Goal: Task Accomplishment & Management: Manage account settings

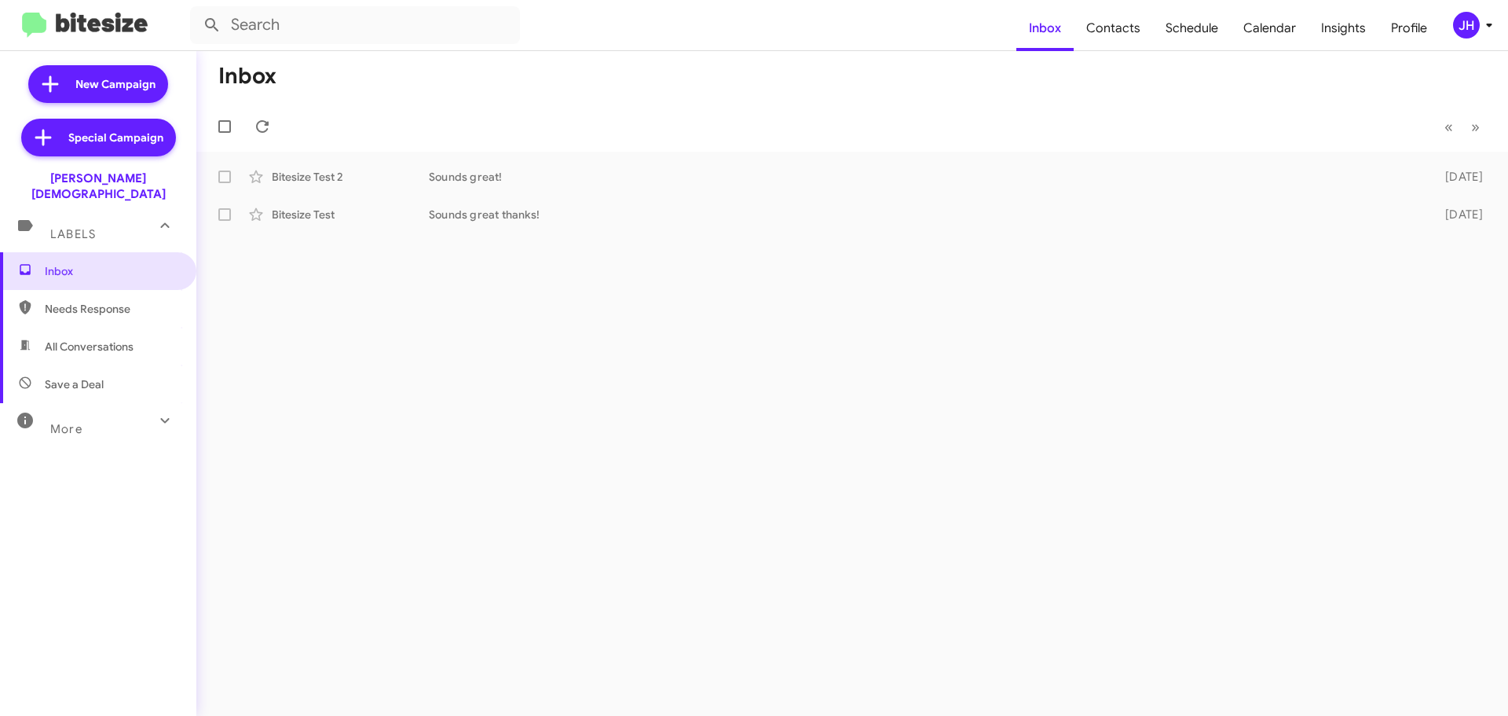
click at [1468, 13] on div "JH" at bounding box center [1466, 25] width 27 height 27
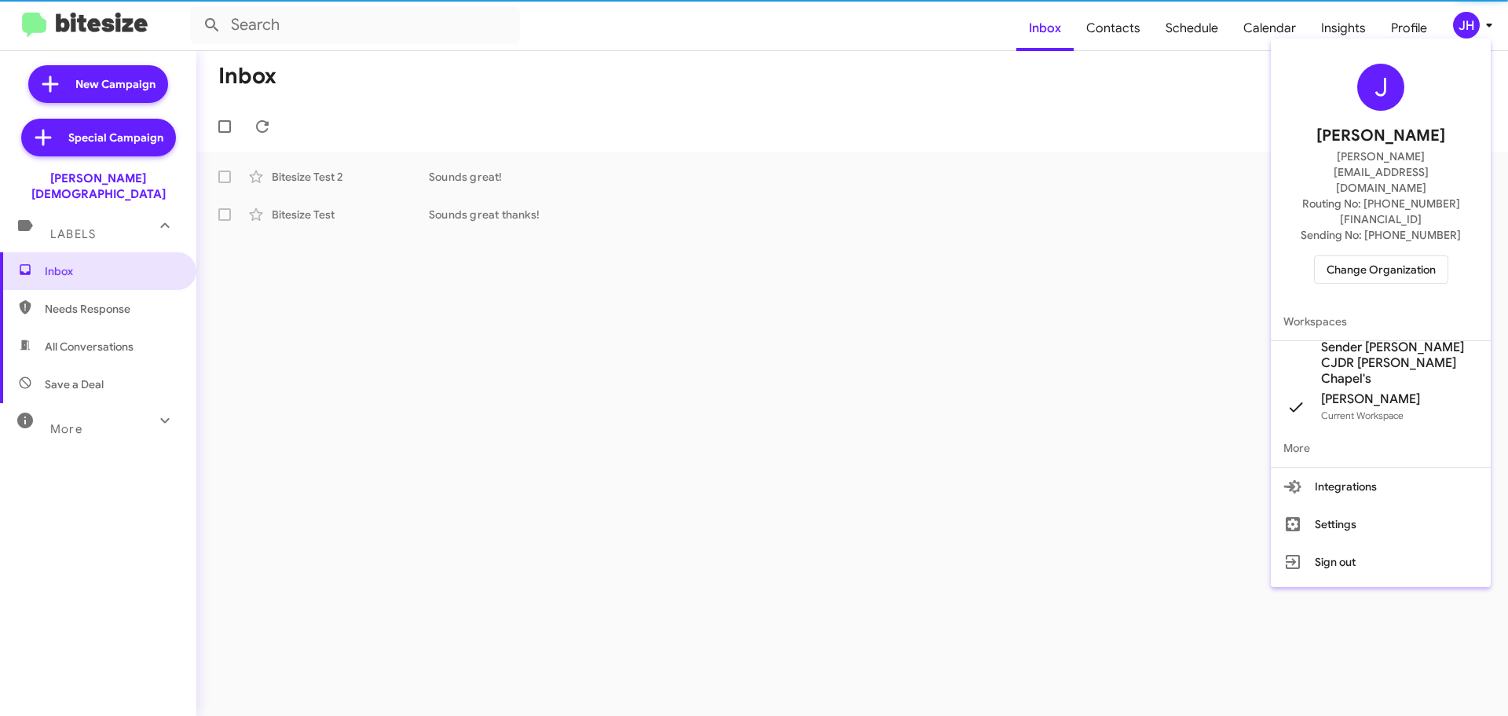
click at [1375, 256] on span "Change Organization" at bounding box center [1381, 269] width 109 height 27
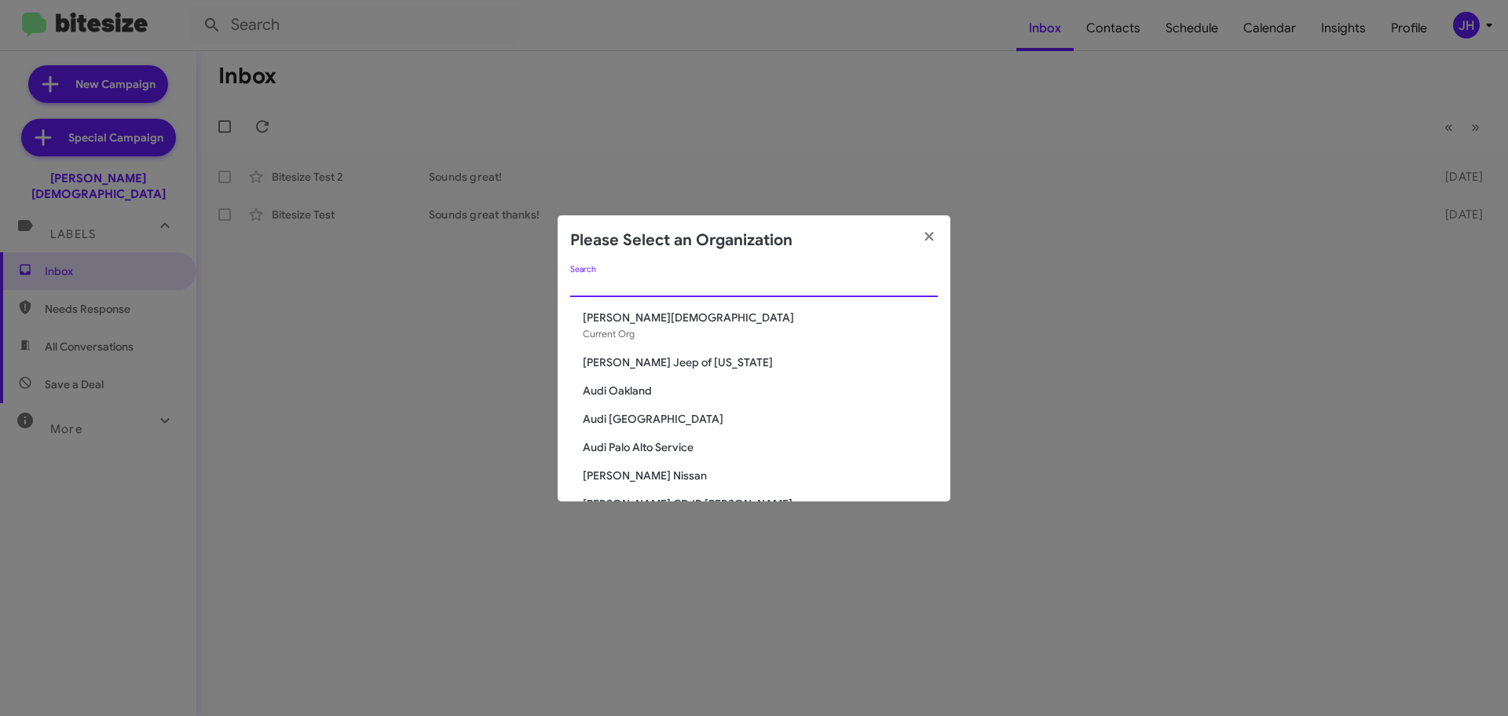
click at [612, 287] on input "Search" at bounding box center [754, 285] width 368 height 13
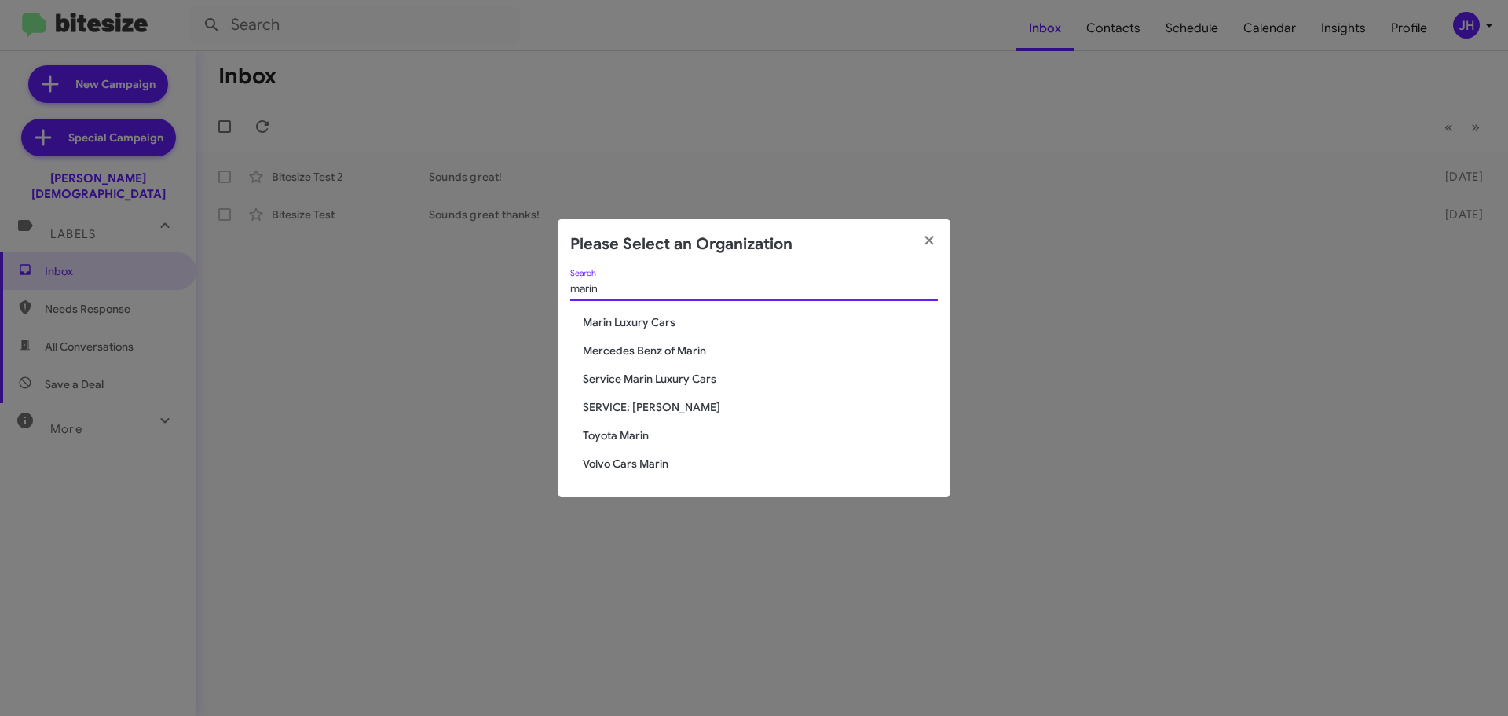
type input "marin"
click at [623, 434] on span "Toyota Marin" at bounding box center [760, 435] width 355 height 16
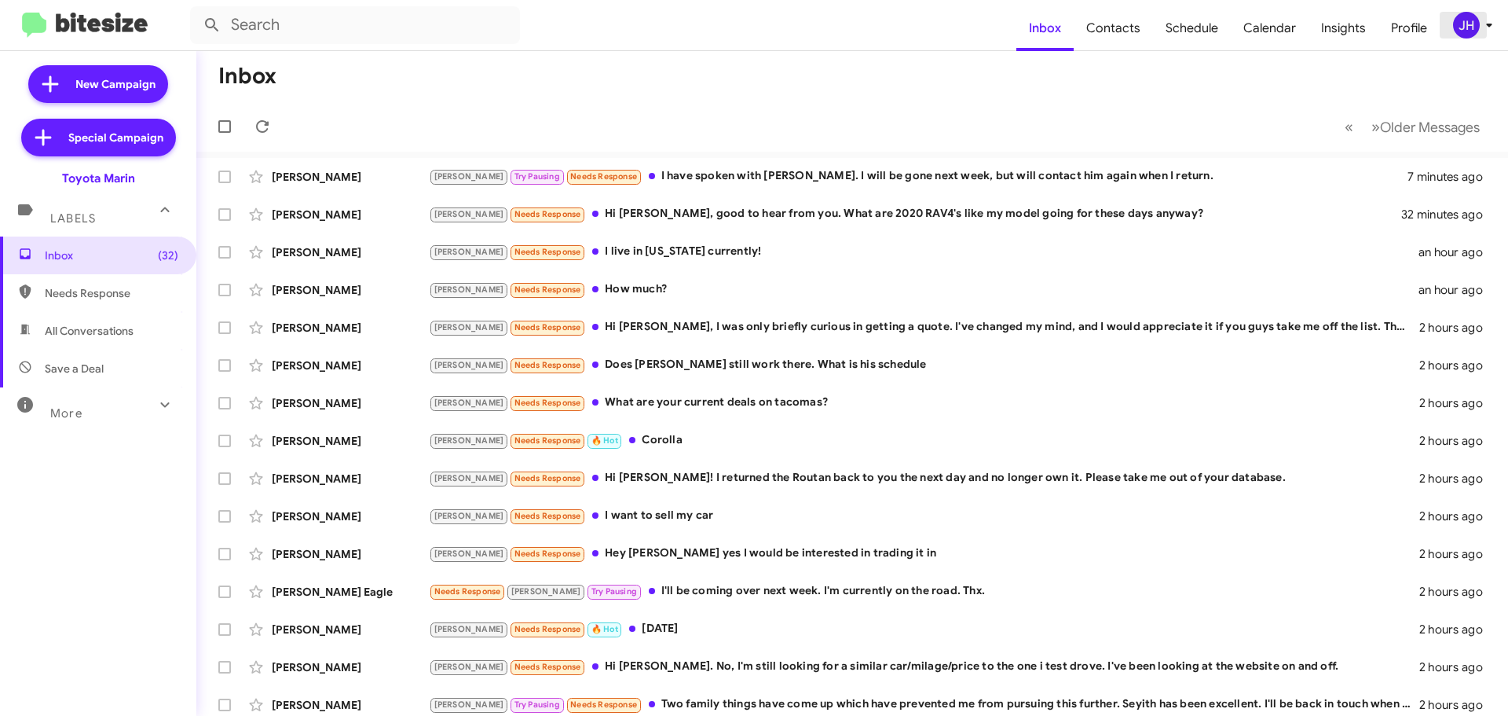
click at [1480, 32] on icon at bounding box center [1489, 25] width 19 height 19
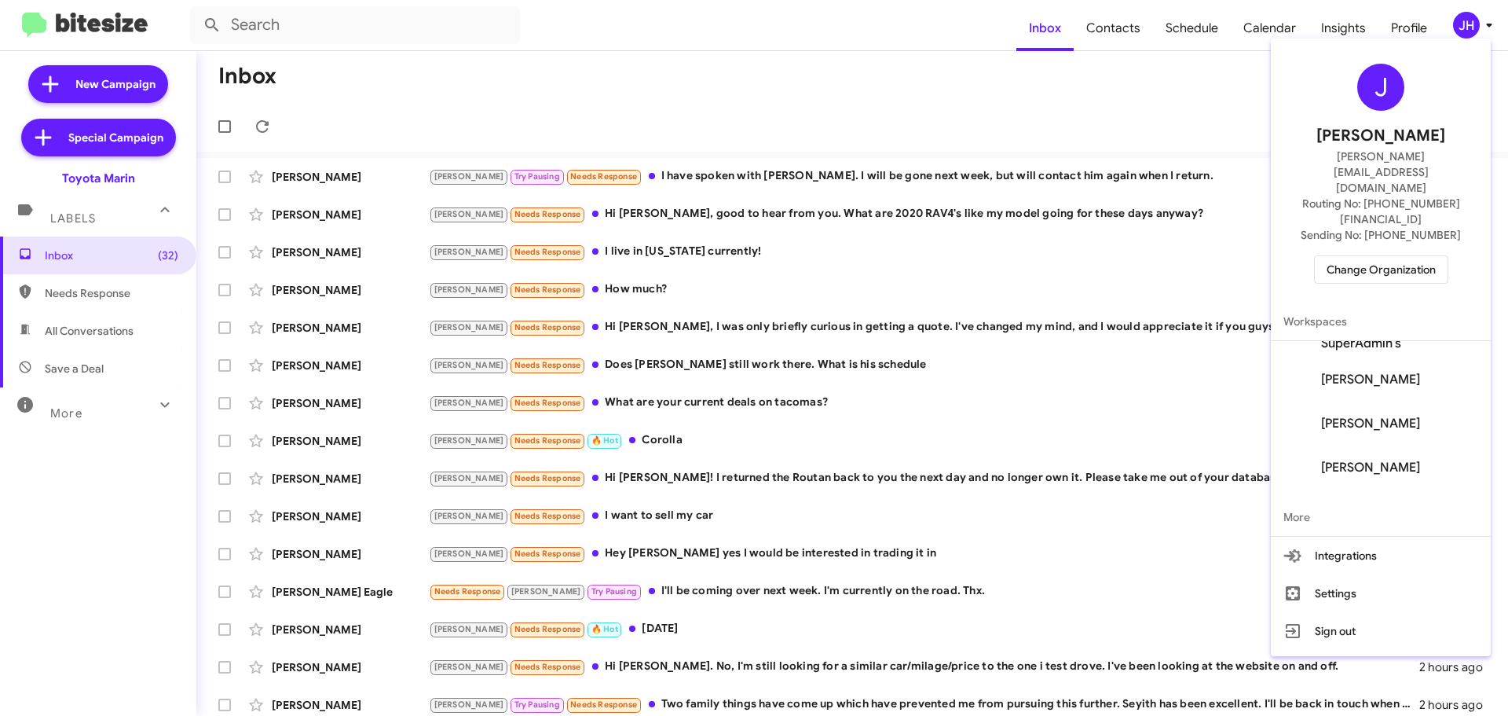
scroll to position [371, 0]
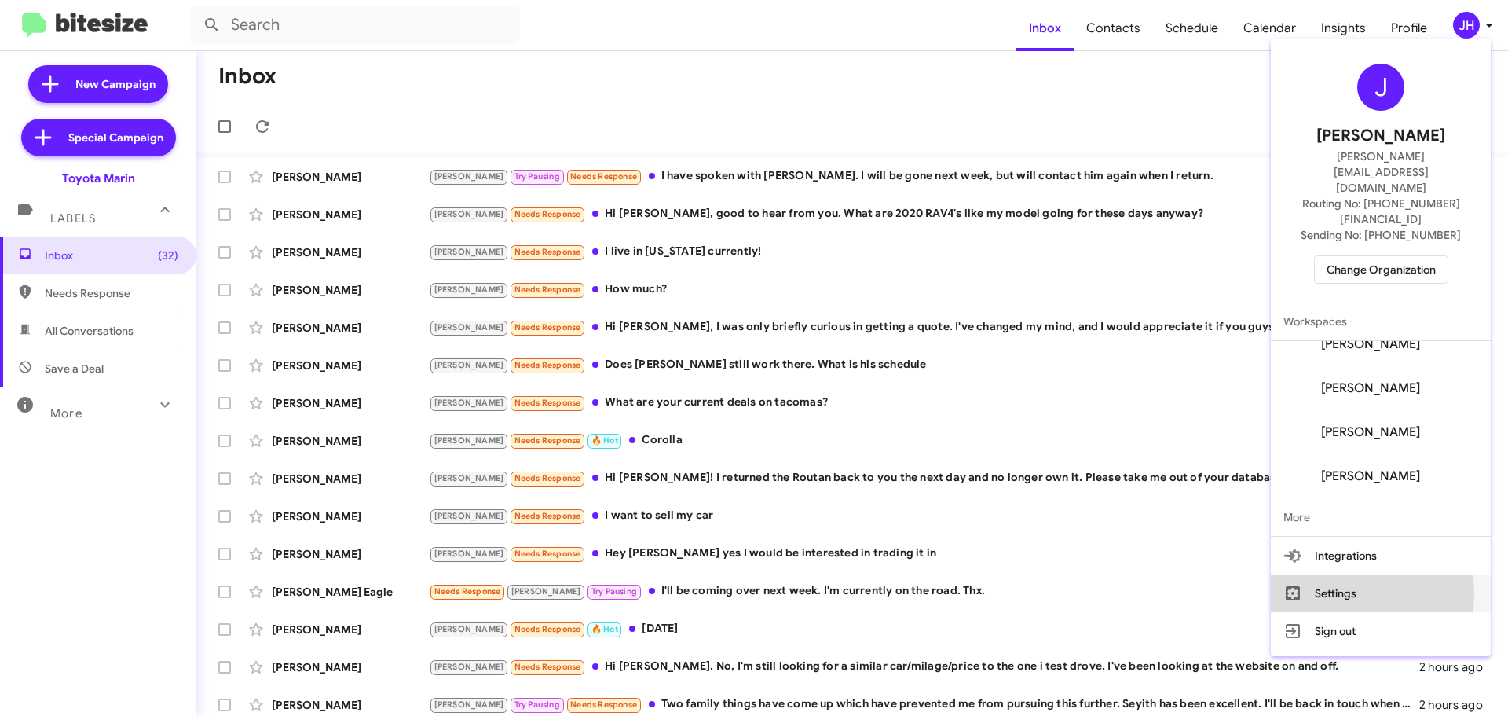
click at [1349, 574] on button "Settings" at bounding box center [1381, 593] width 220 height 38
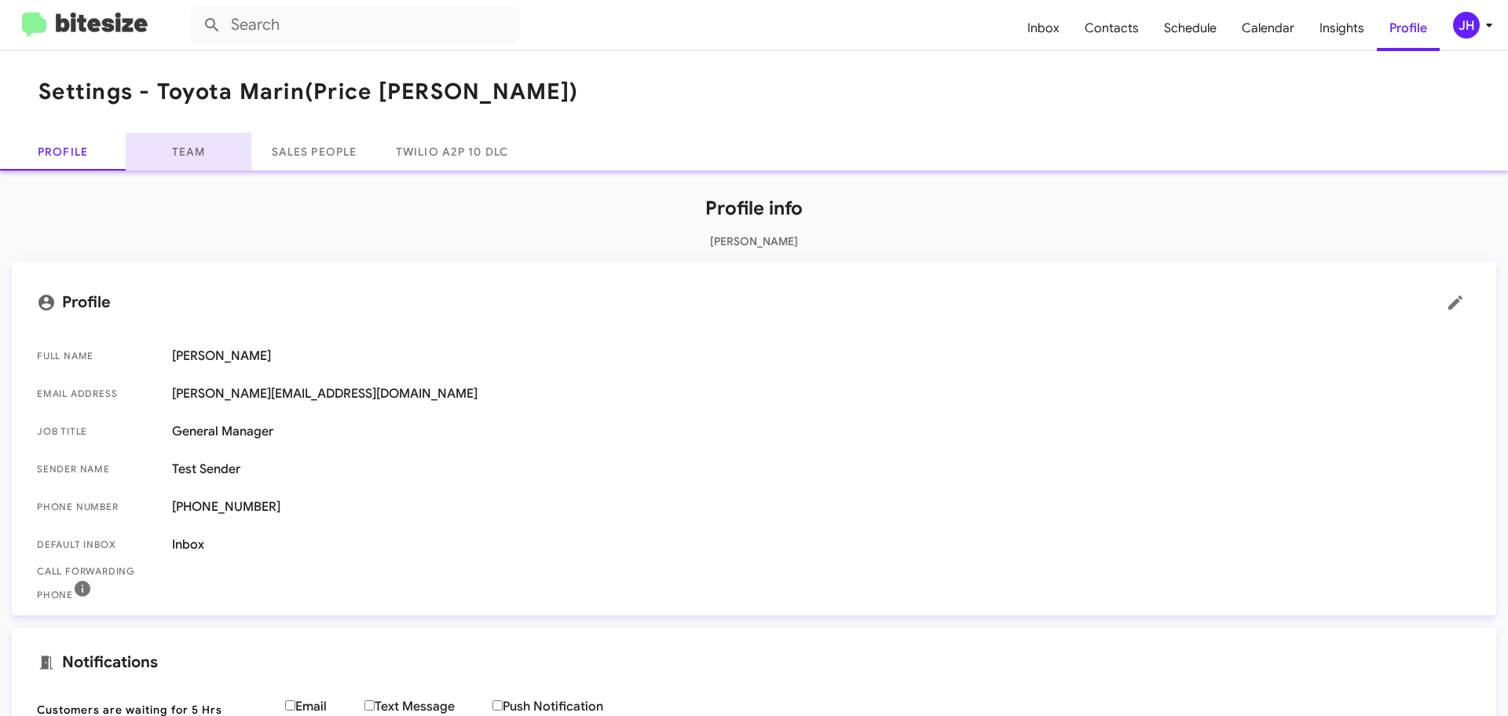
click at [222, 141] on link "Team" at bounding box center [189, 152] width 126 height 38
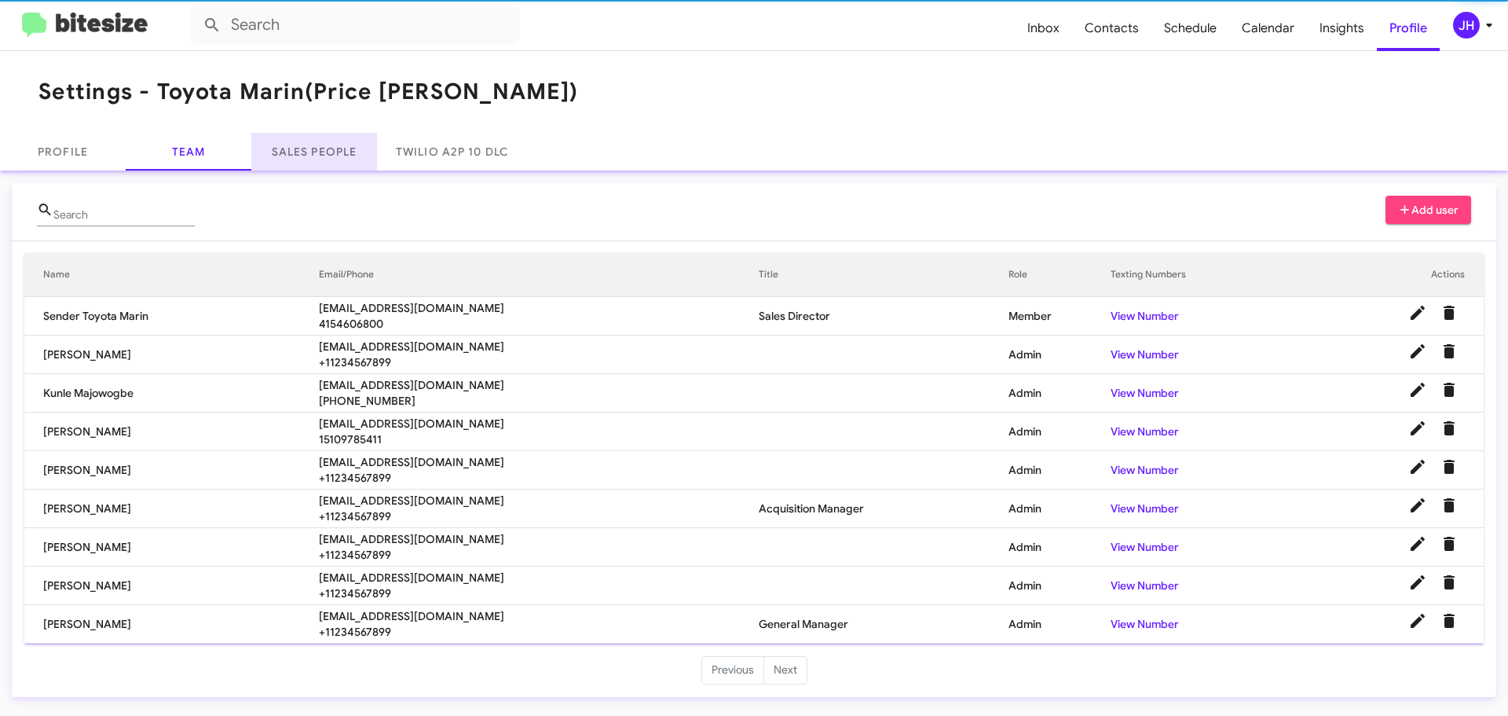
click at [266, 147] on link "Sales People" at bounding box center [314, 152] width 126 height 38
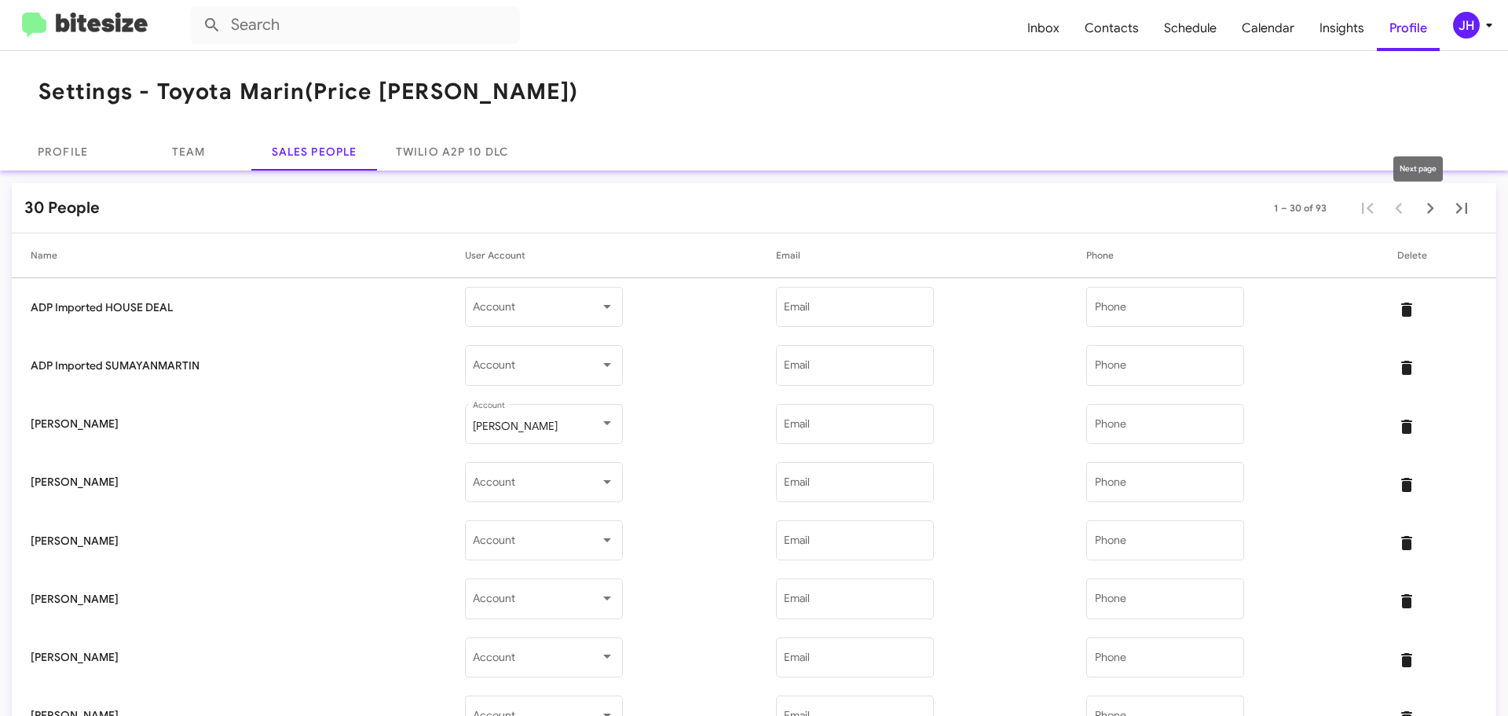
click at [1422, 218] on icon "Next page" at bounding box center [1431, 208] width 22 height 22
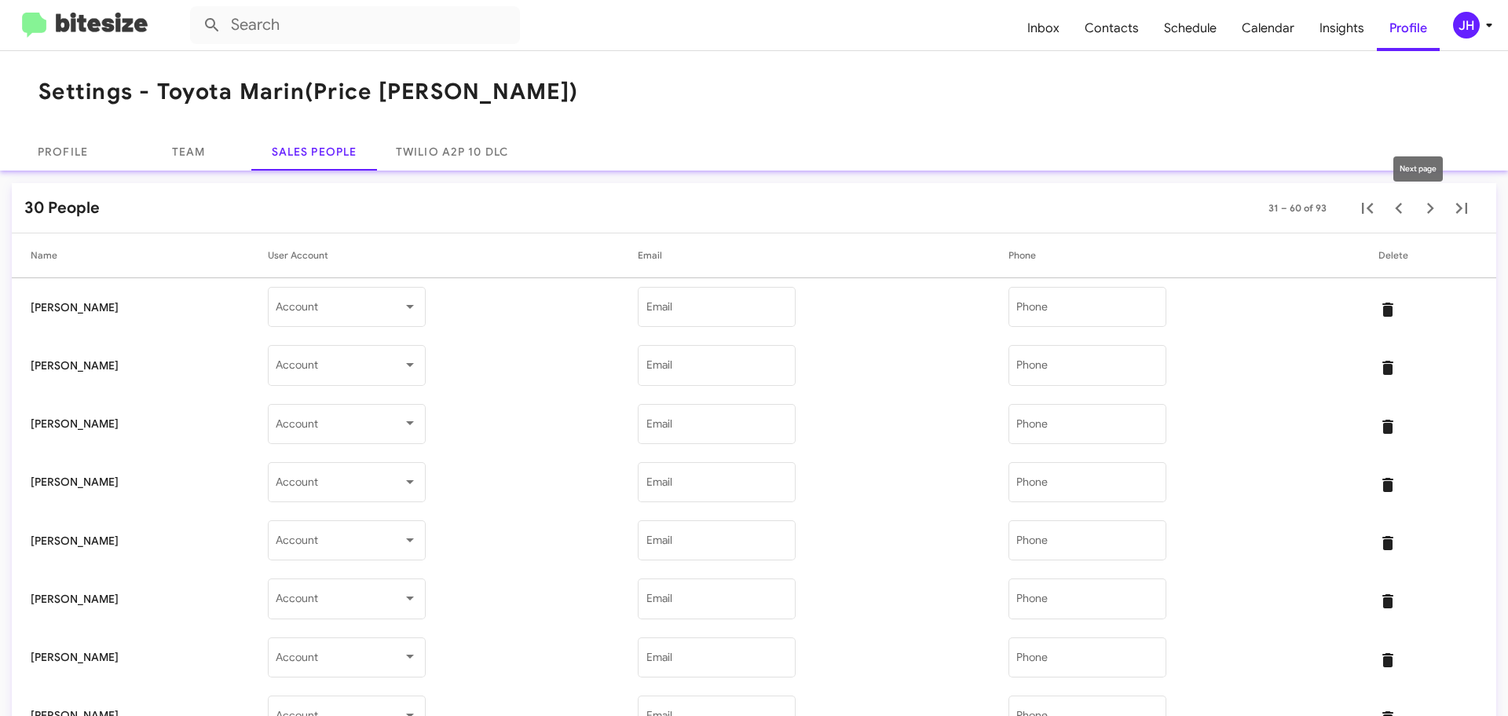
click at [1420, 207] on icon "Next page" at bounding box center [1431, 208] width 22 height 22
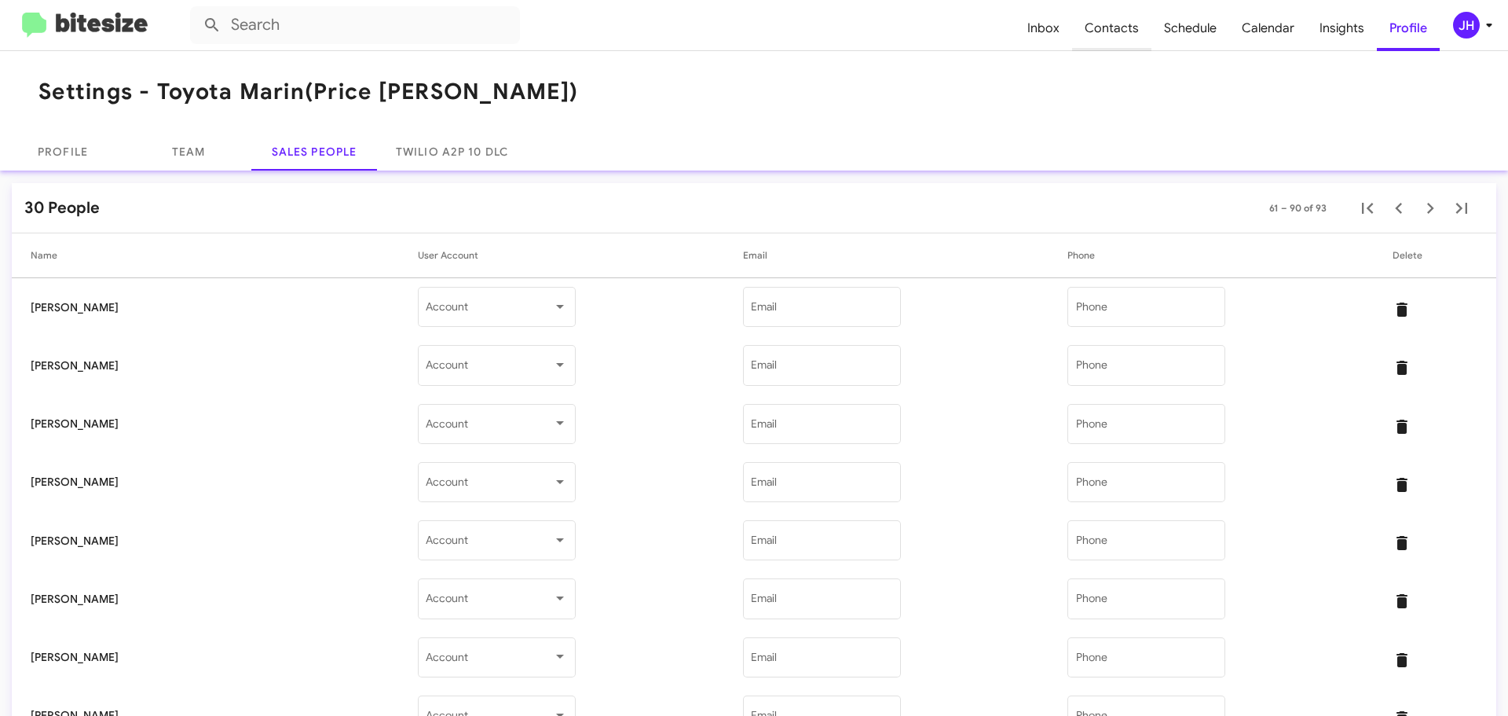
click at [1121, 26] on span "Contacts" at bounding box center [1111, 28] width 79 height 46
type input "in:groups"
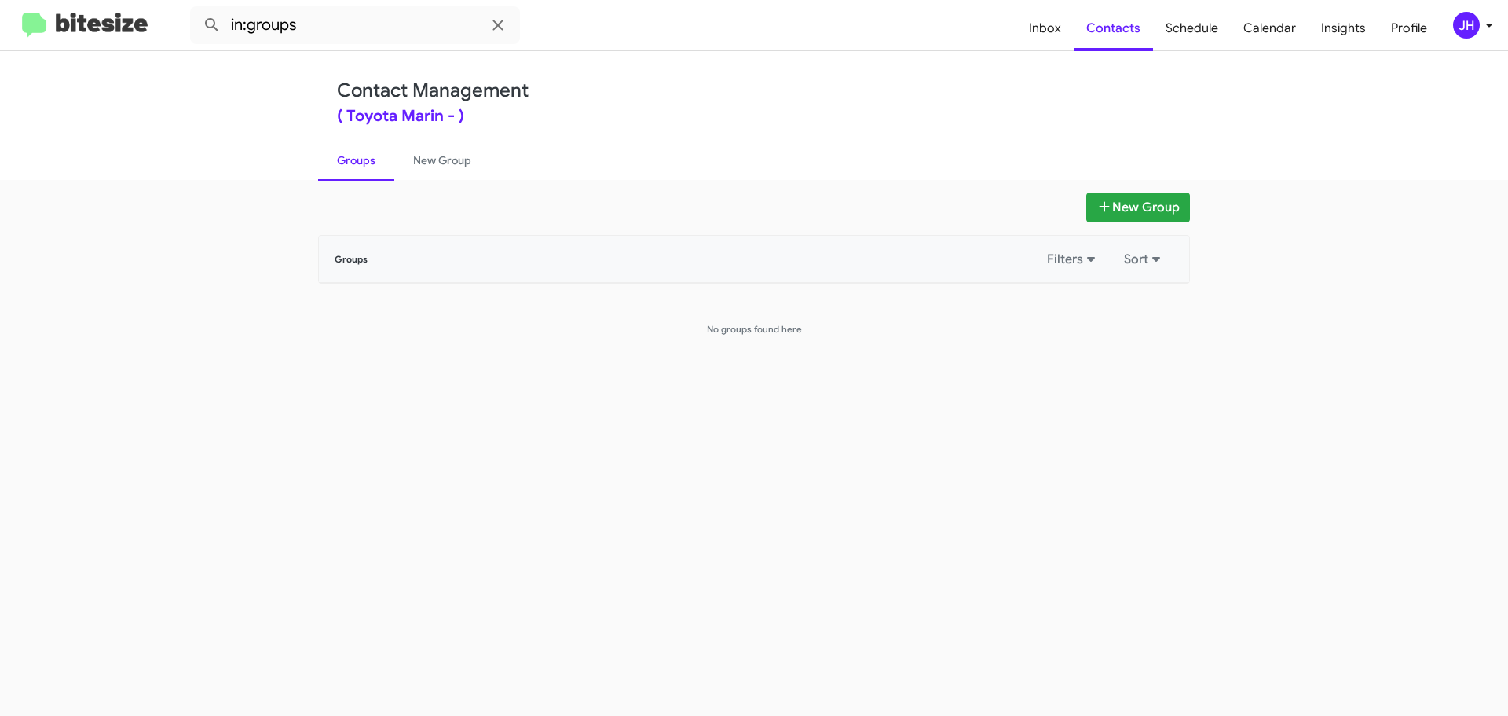
click at [1474, 20] on div "JH" at bounding box center [1466, 25] width 27 height 27
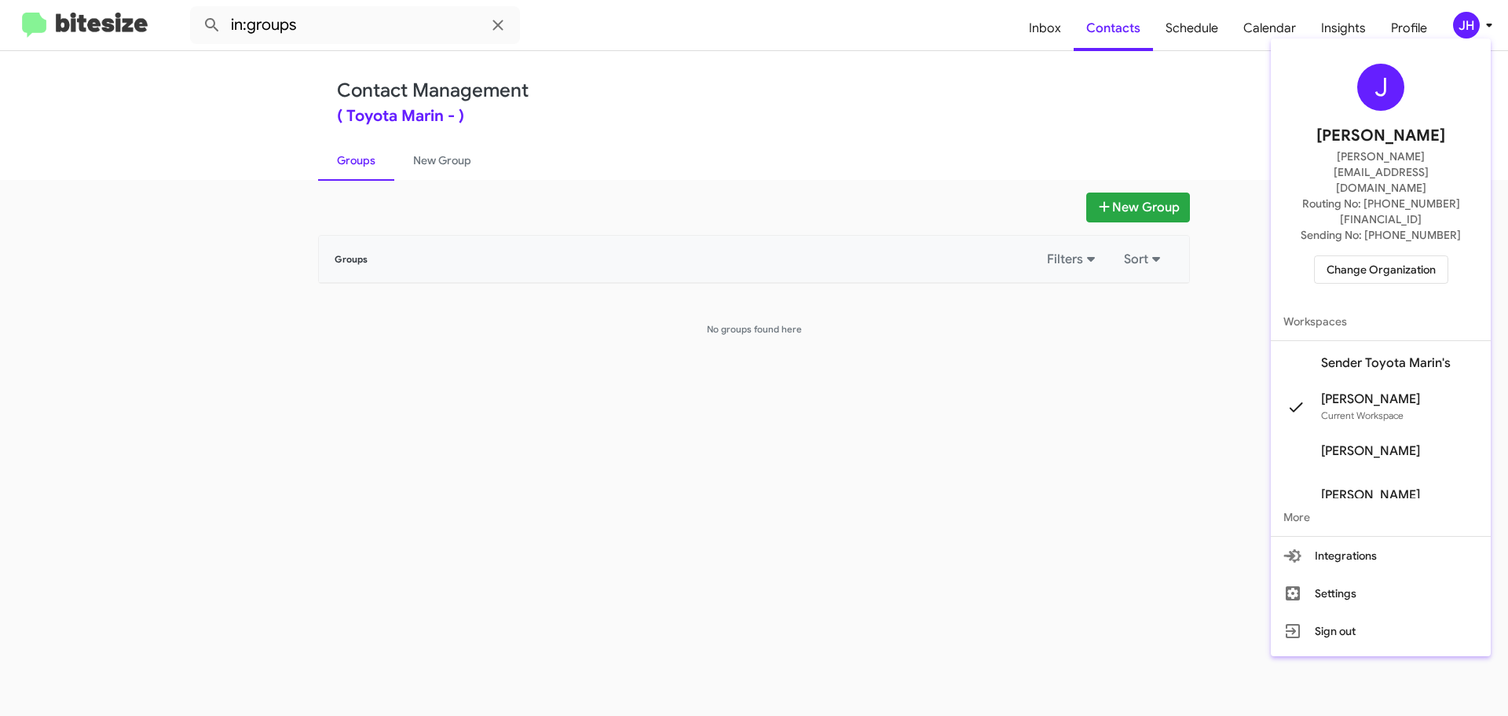
click at [1380, 355] on span "Sender Toyota Marin's" at bounding box center [1386, 363] width 130 height 16
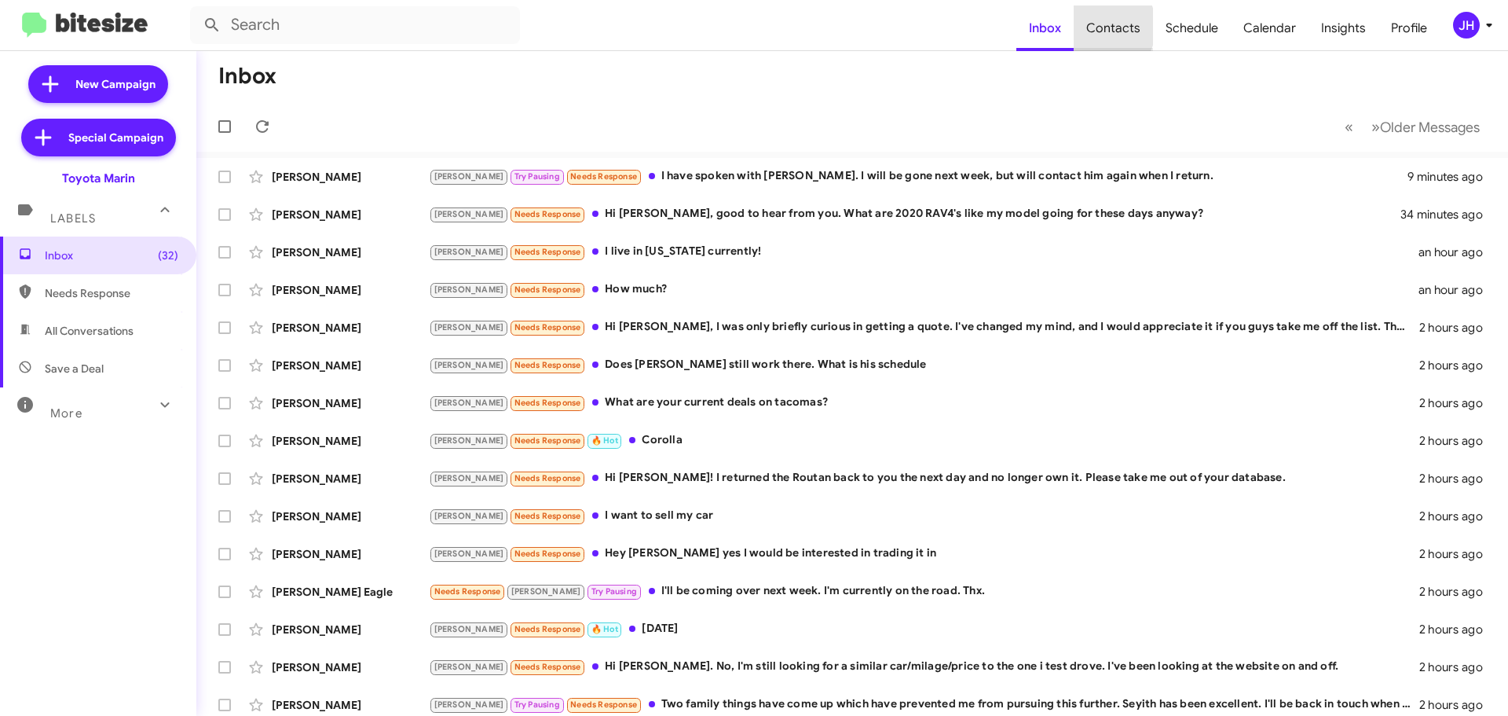
click at [1105, 27] on span "Contacts" at bounding box center [1113, 28] width 79 height 46
type input "in:groups"
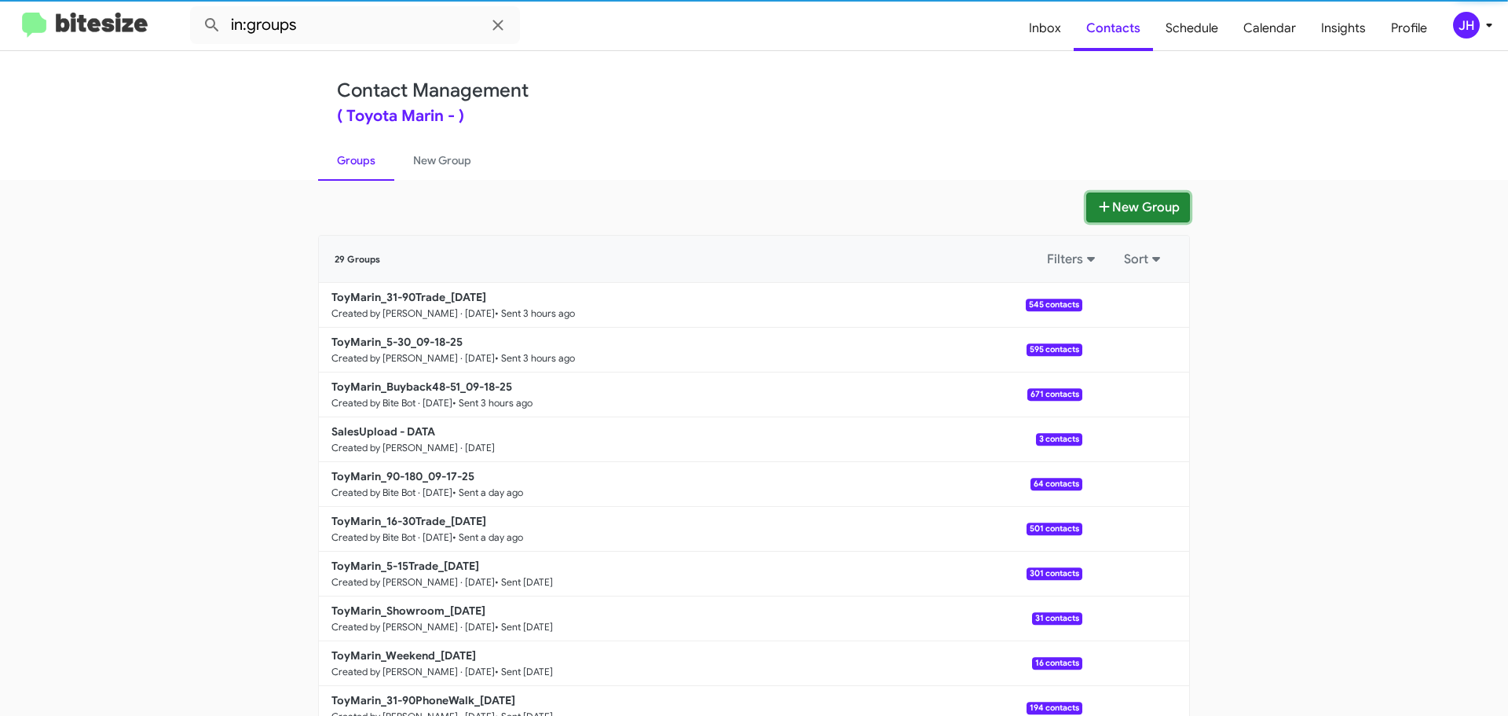
click at [1116, 202] on button "New Group" at bounding box center [1139, 207] width 104 height 30
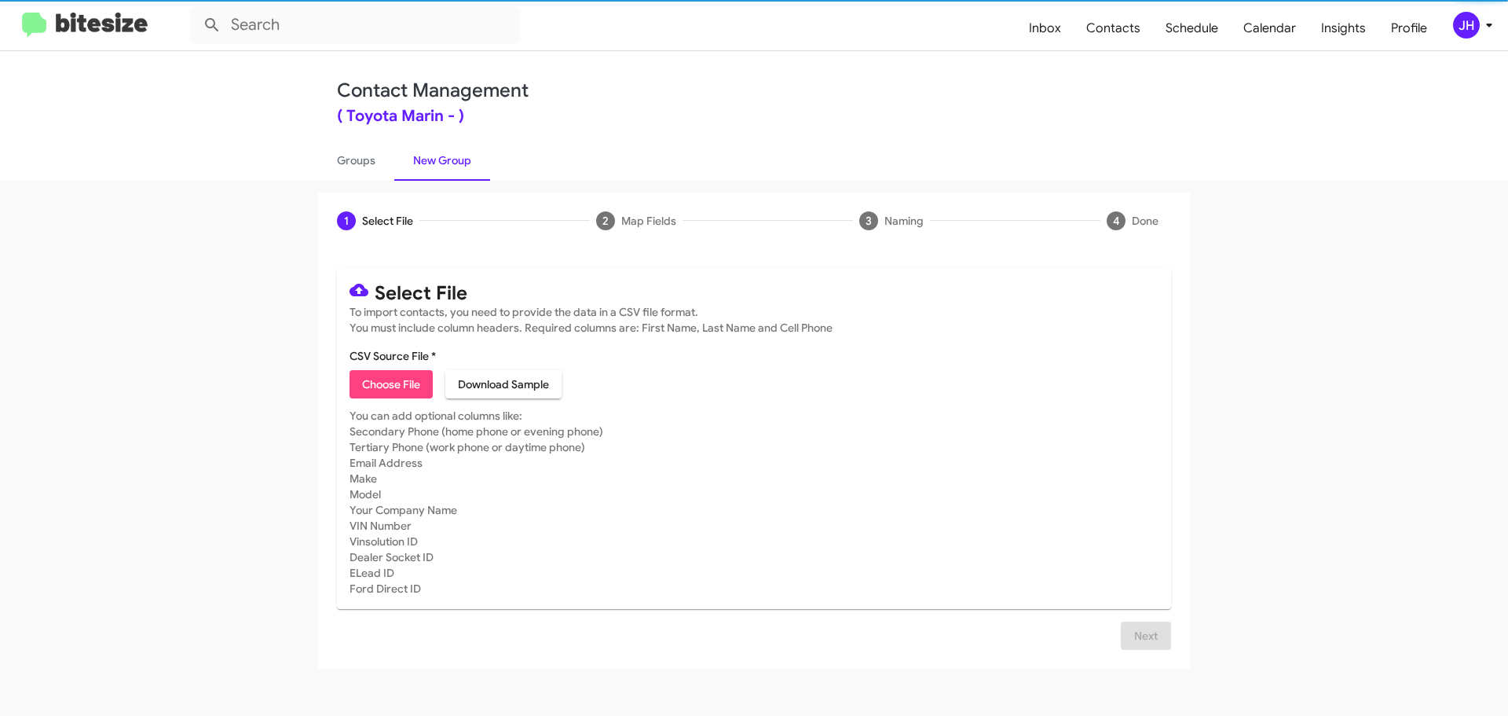
click at [390, 393] on span "Choose File" at bounding box center [391, 384] width 58 height 28
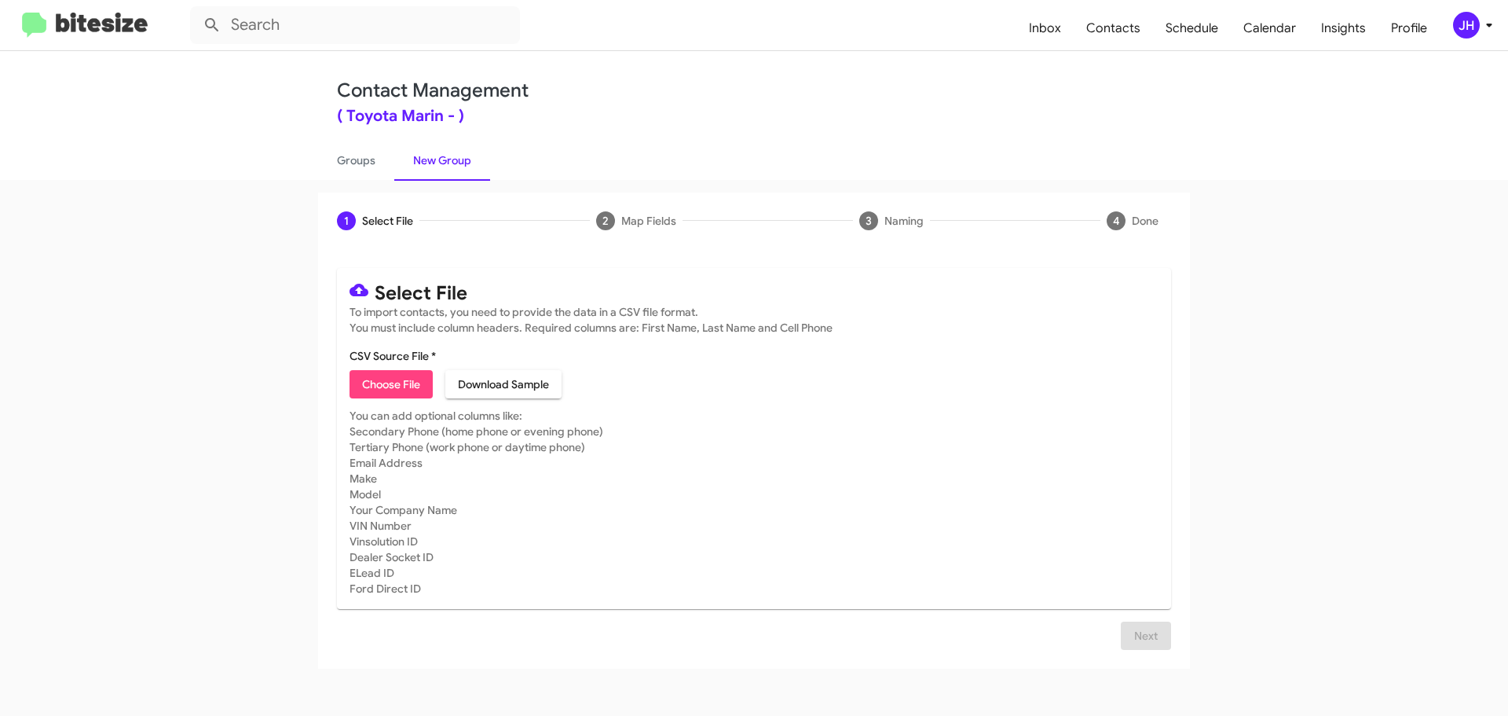
type input "Sale1Upload - Sheet1"
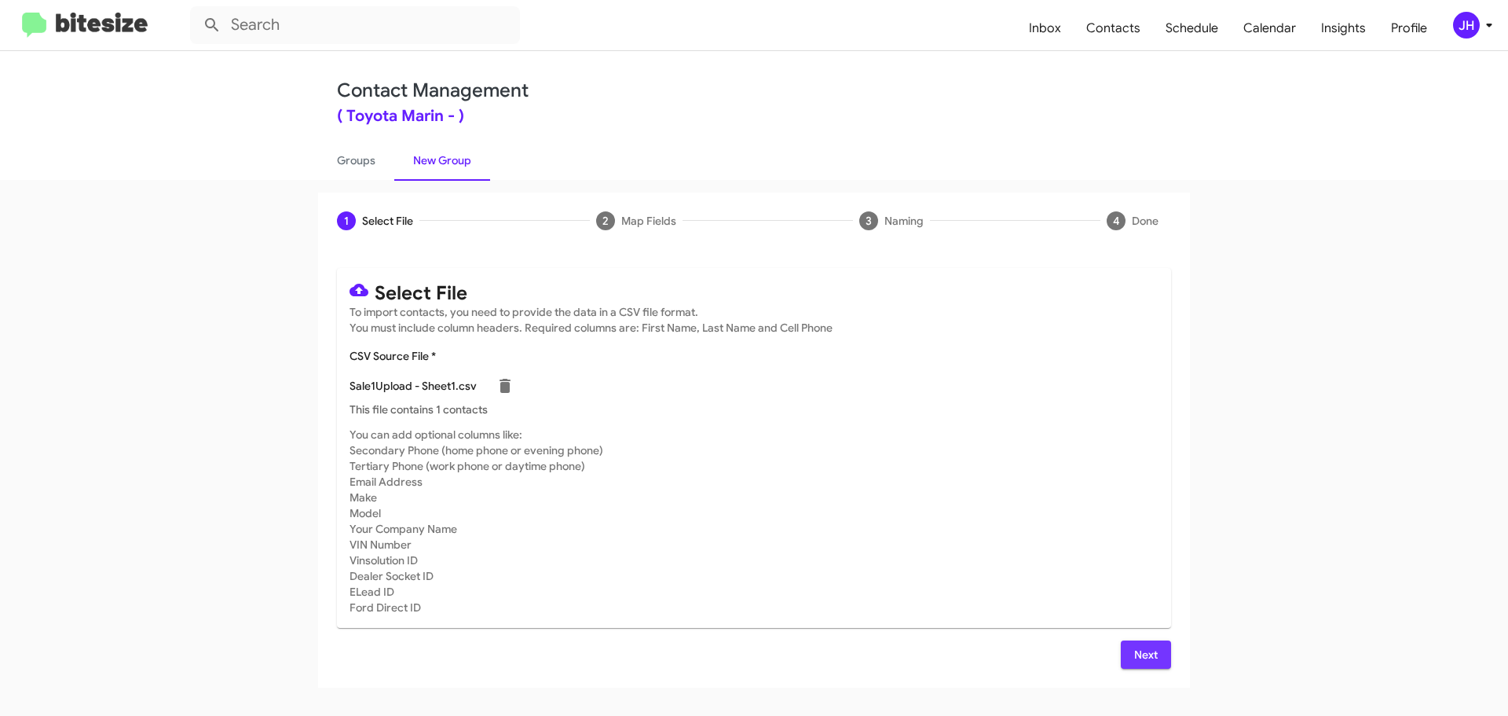
click at [1165, 655] on button "Next" at bounding box center [1146, 654] width 50 height 28
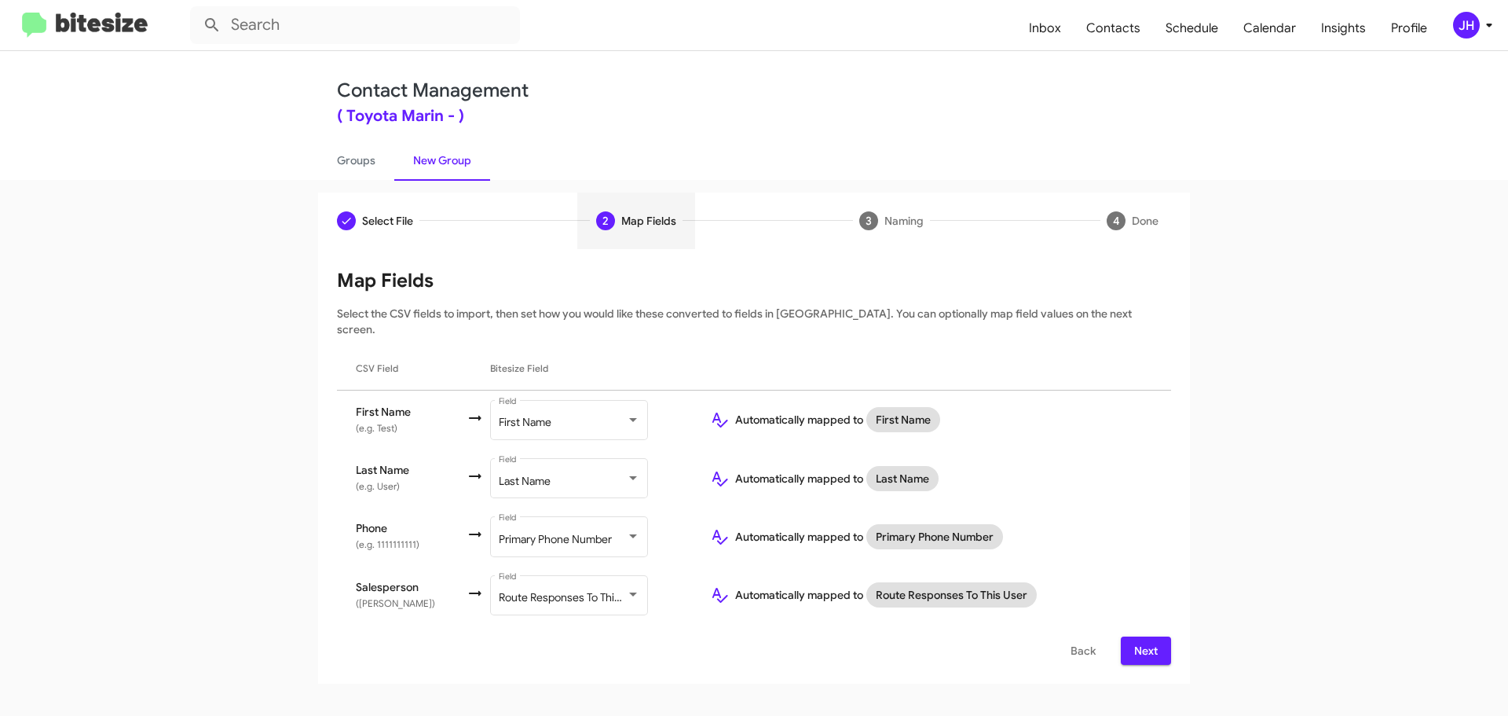
click at [1139, 636] on span "Next" at bounding box center [1146, 650] width 25 height 28
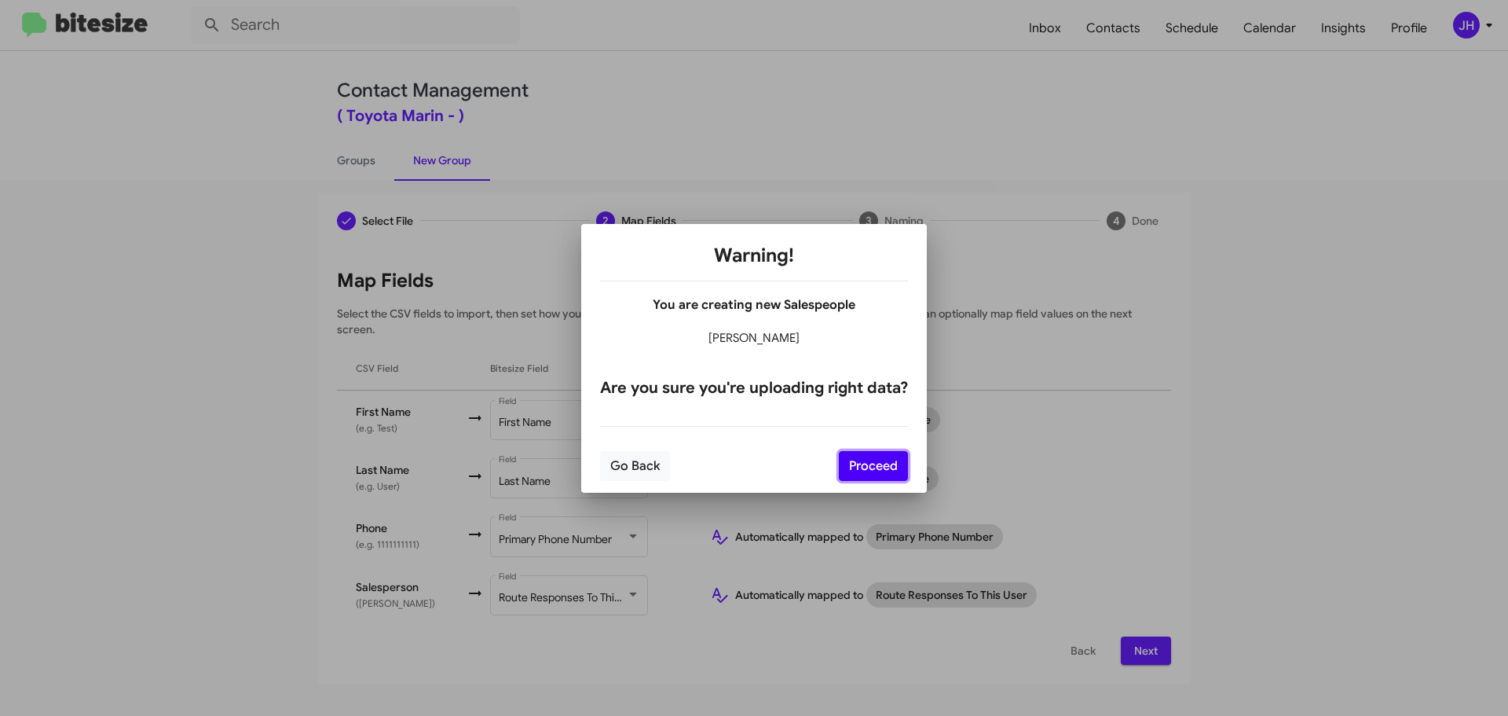
click at [875, 467] on button "Proceed" at bounding box center [873, 466] width 69 height 30
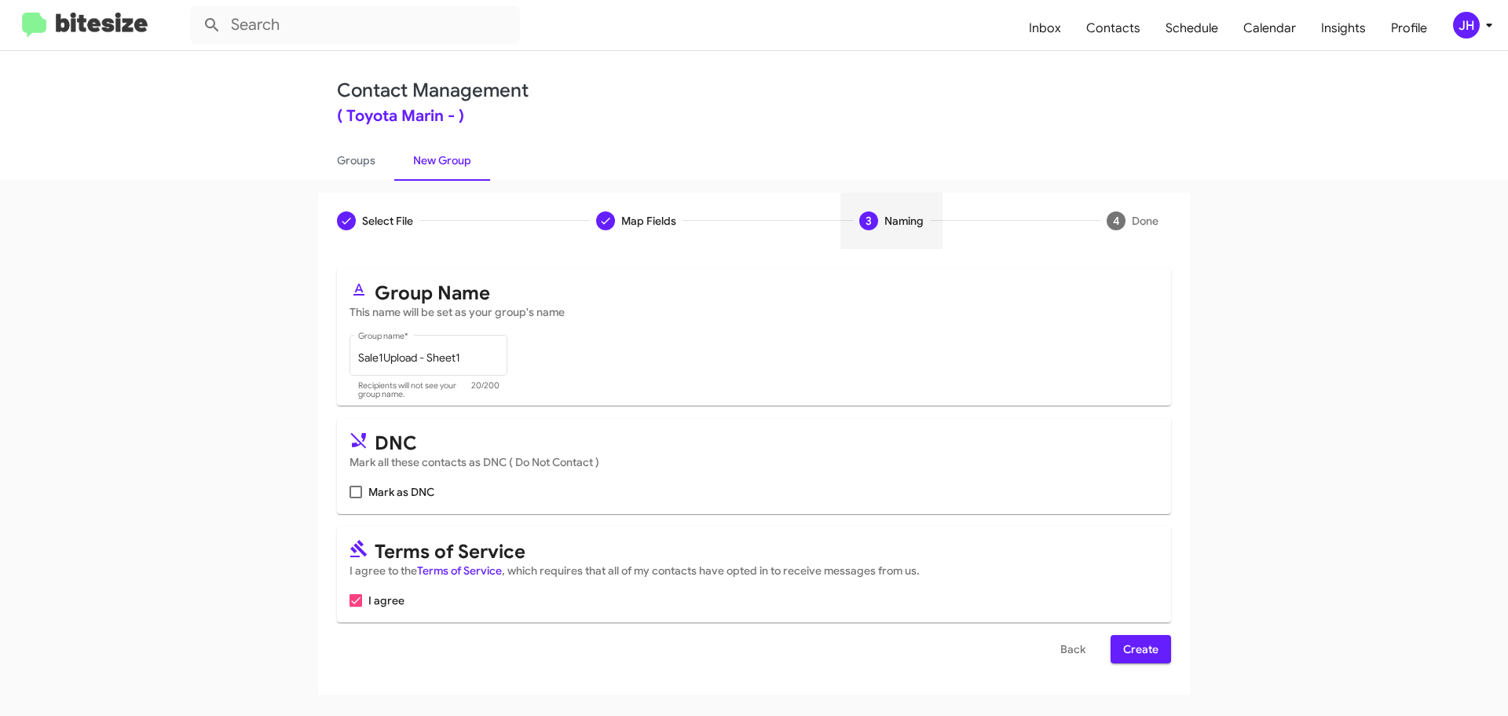
click at [1152, 650] on span "Create" at bounding box center [1140, 649] width 35 height 28
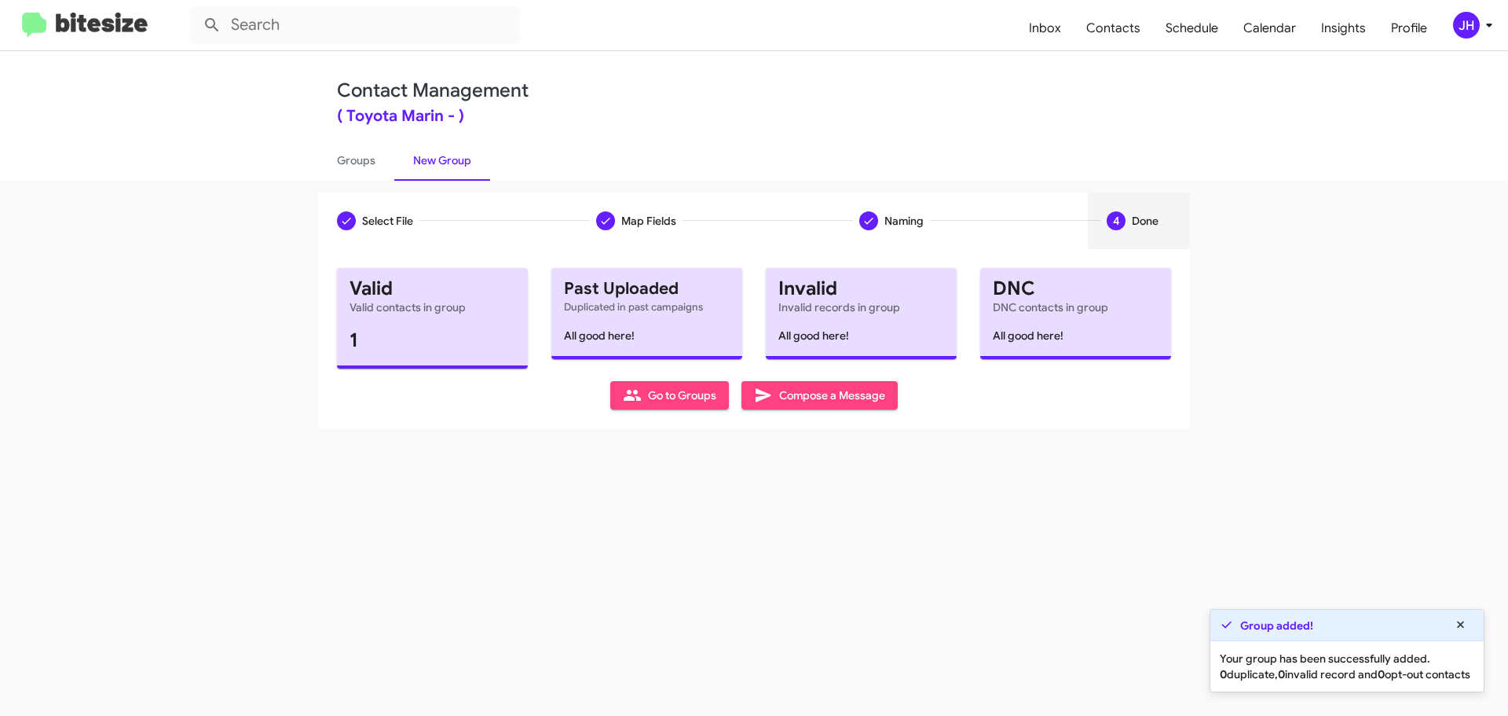
click at [663, 397] on span "Go to Groups" at bounding box center [669, 395] width 93 height 28
type input "in:groups"
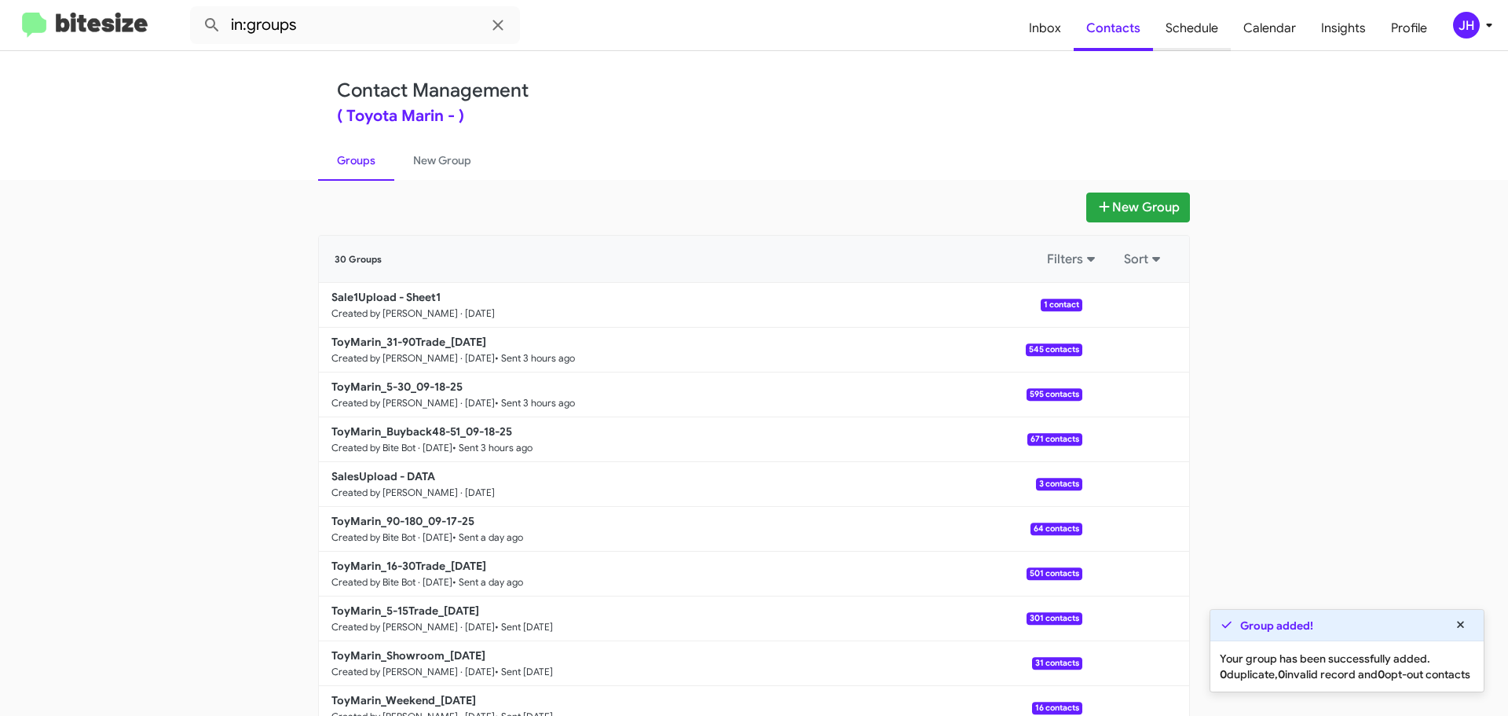
click at [1200, 25] on span "Schedule" at bounding box center [1192, 28] width 78 height 46
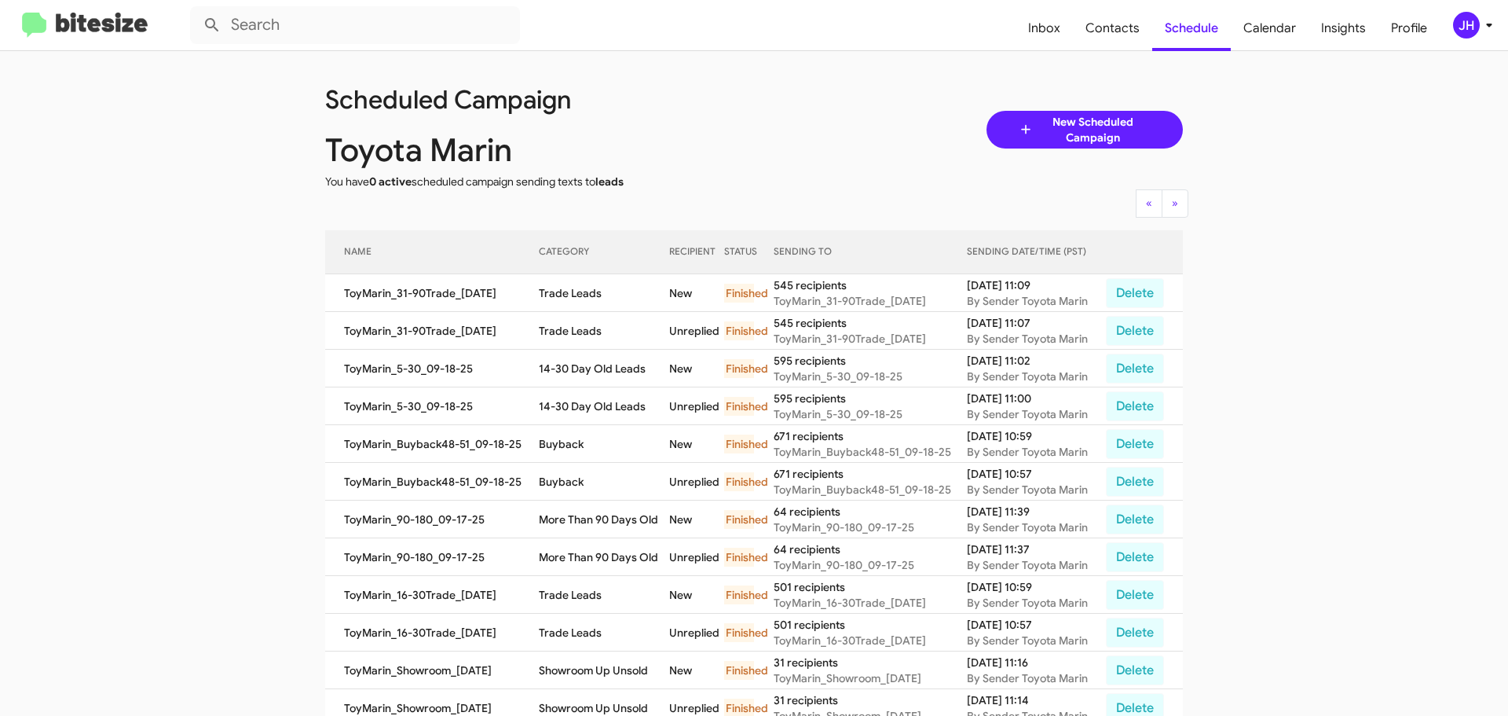
click at [1469, 35] on div "JH" at bounding box center [1466, 25] width 27 height 27
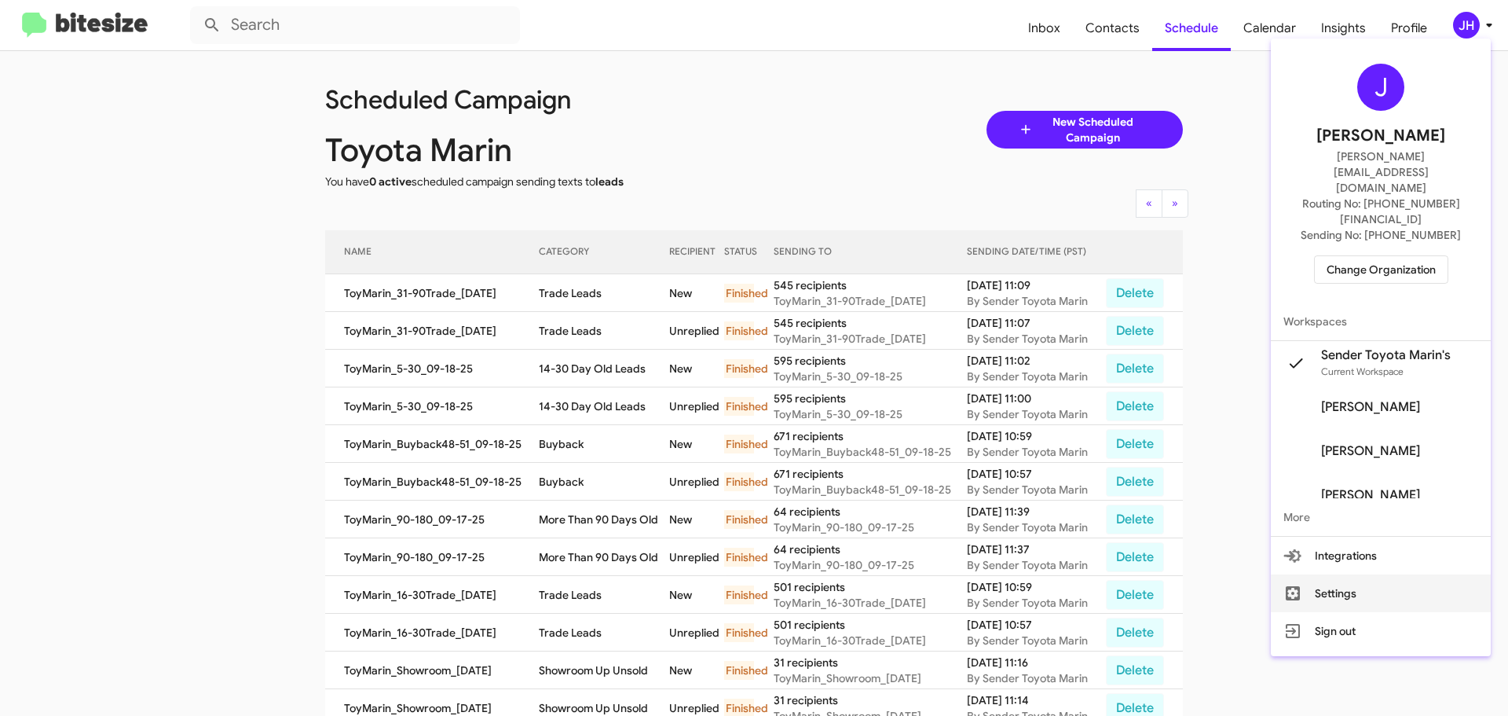
click at [1363, 574] on button "Settings" at bounding box center [1381, 593] width 220 height 38
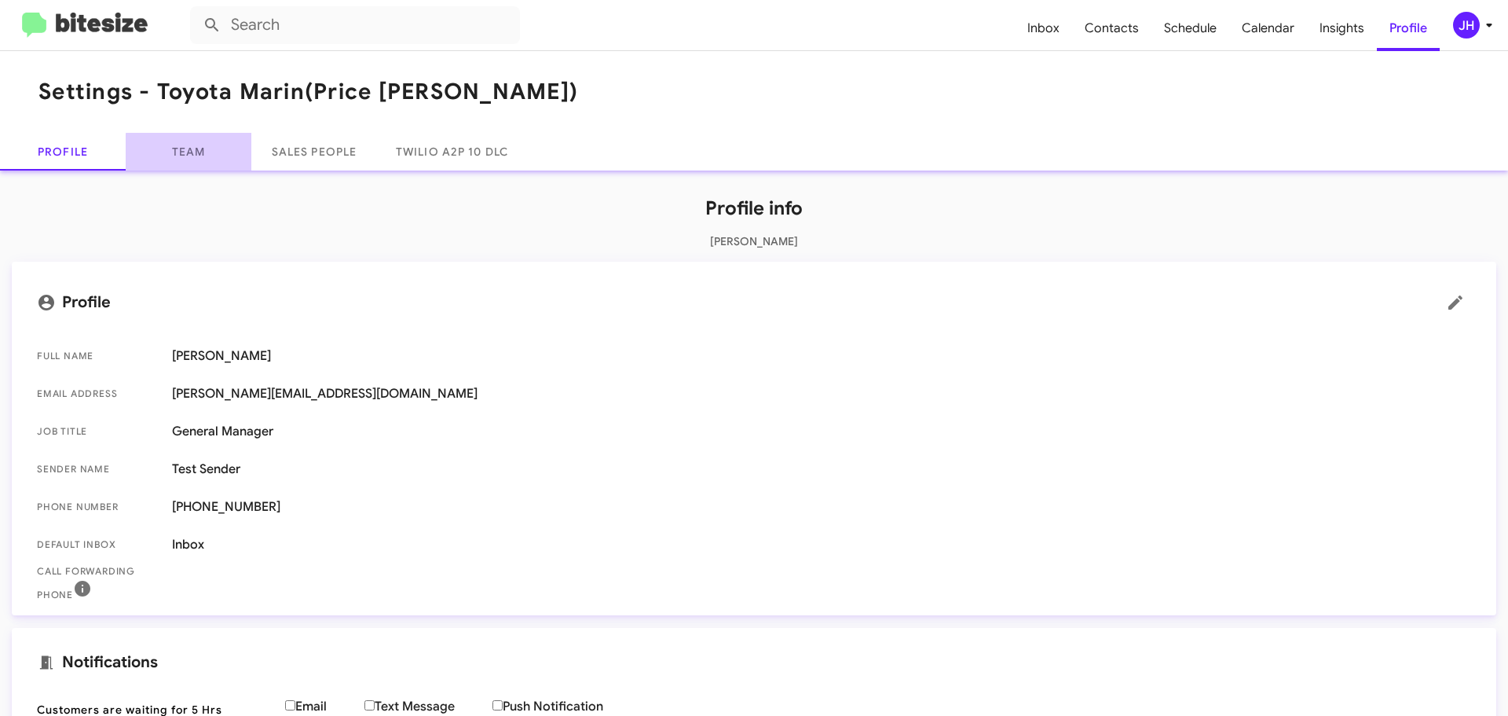
click at [205, 153] on link "Team" at bounding box center [189, 152] width 126 height 38
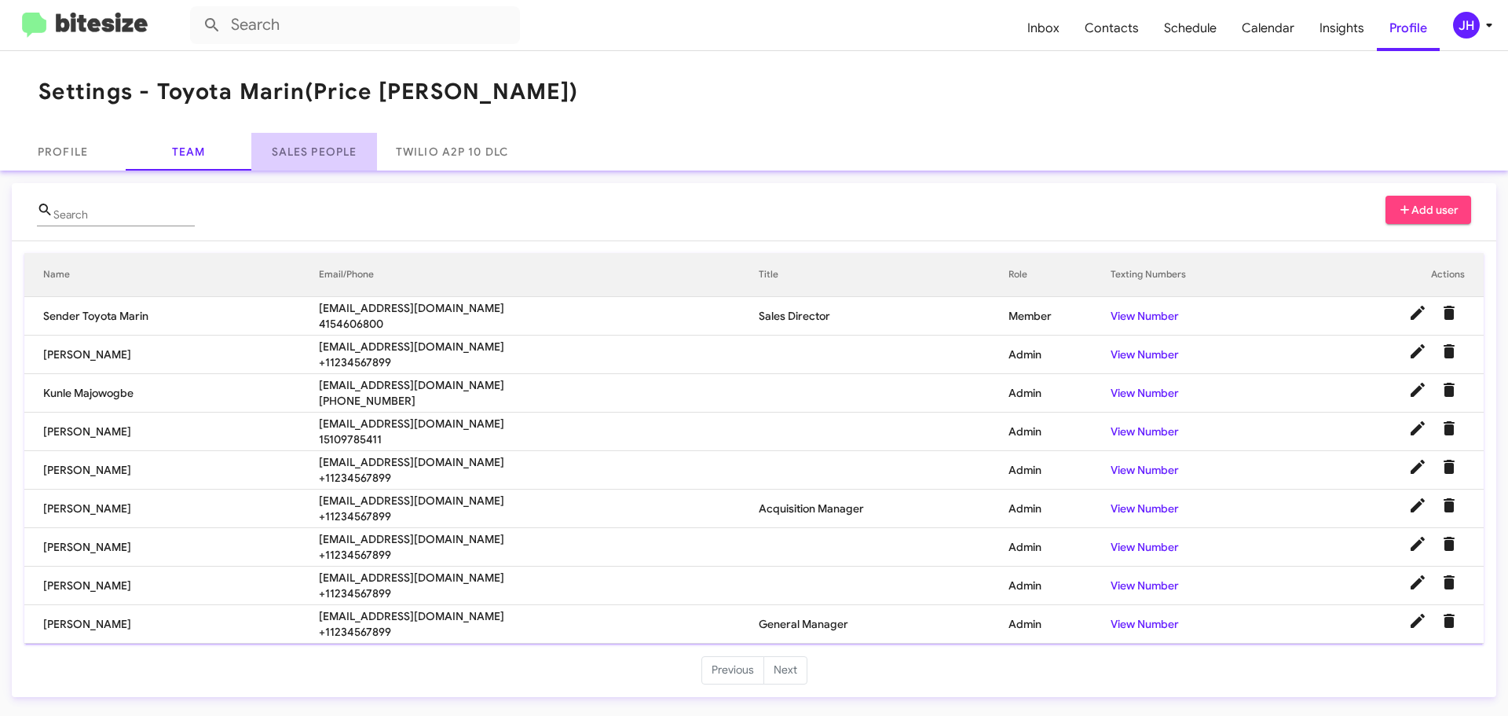
click at [305, 148] on link "Sales People" at bounding box center [314, 152] width 126 height 38
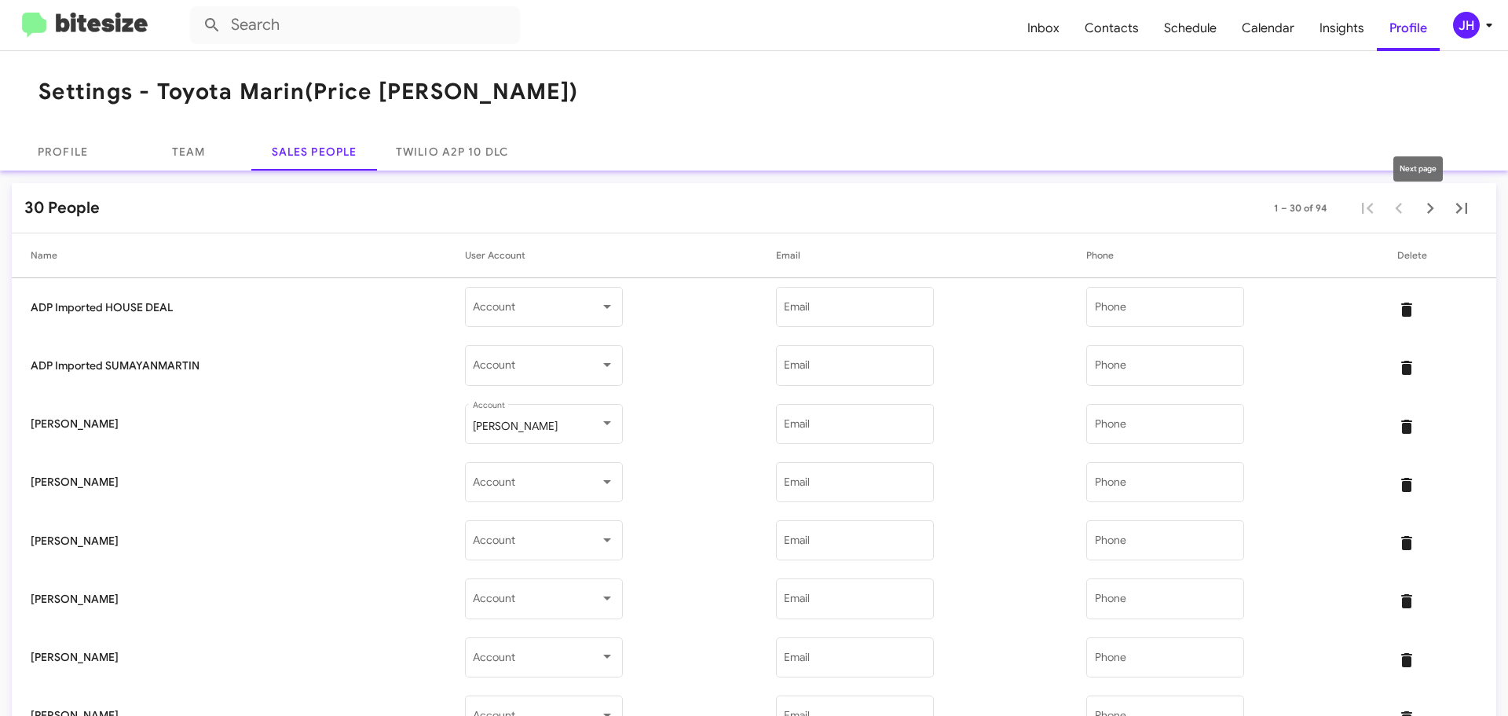
click at [1420, 214] on icon "Next page" at bounding box center [1431, 208] width 22 height 22
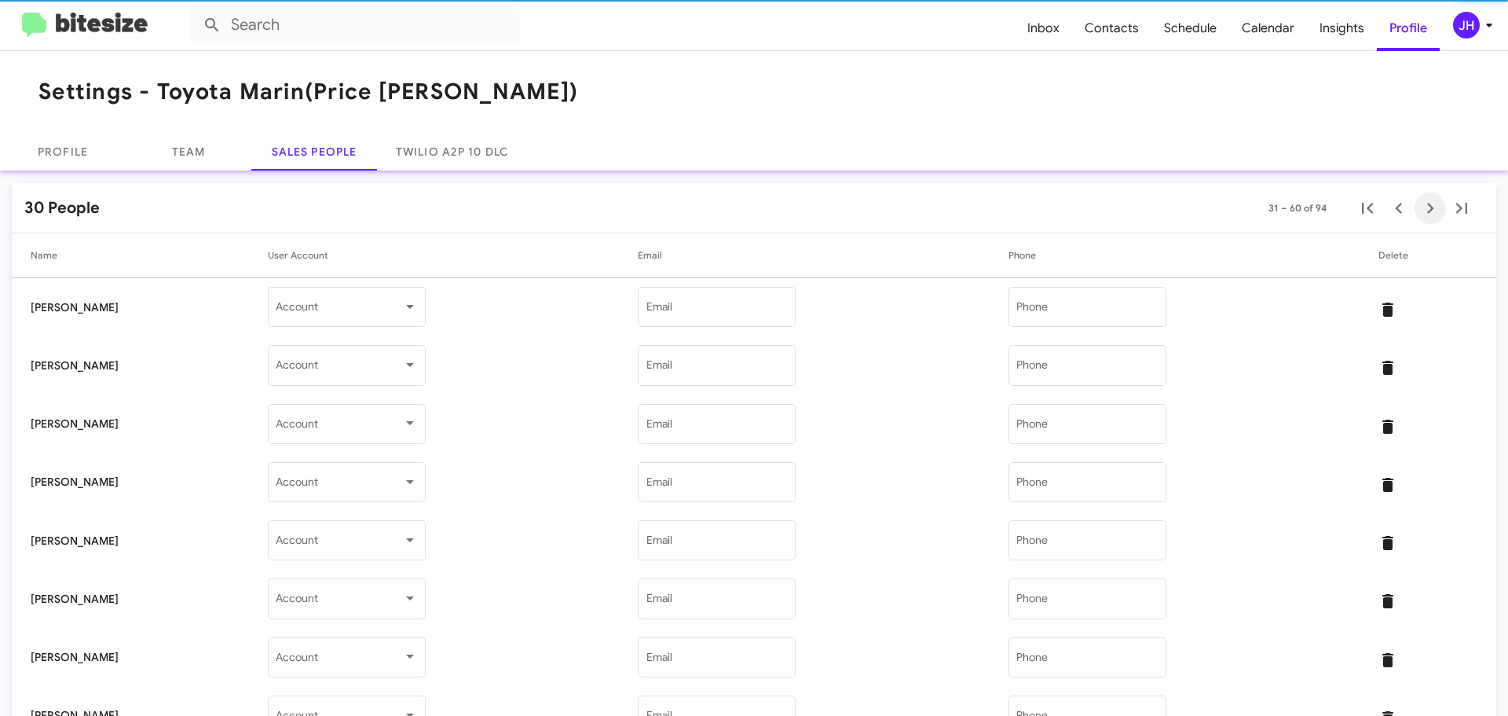
click at [1420, 214] on icon "Next page" at bounding box center [1431, 208] width 22 height 22
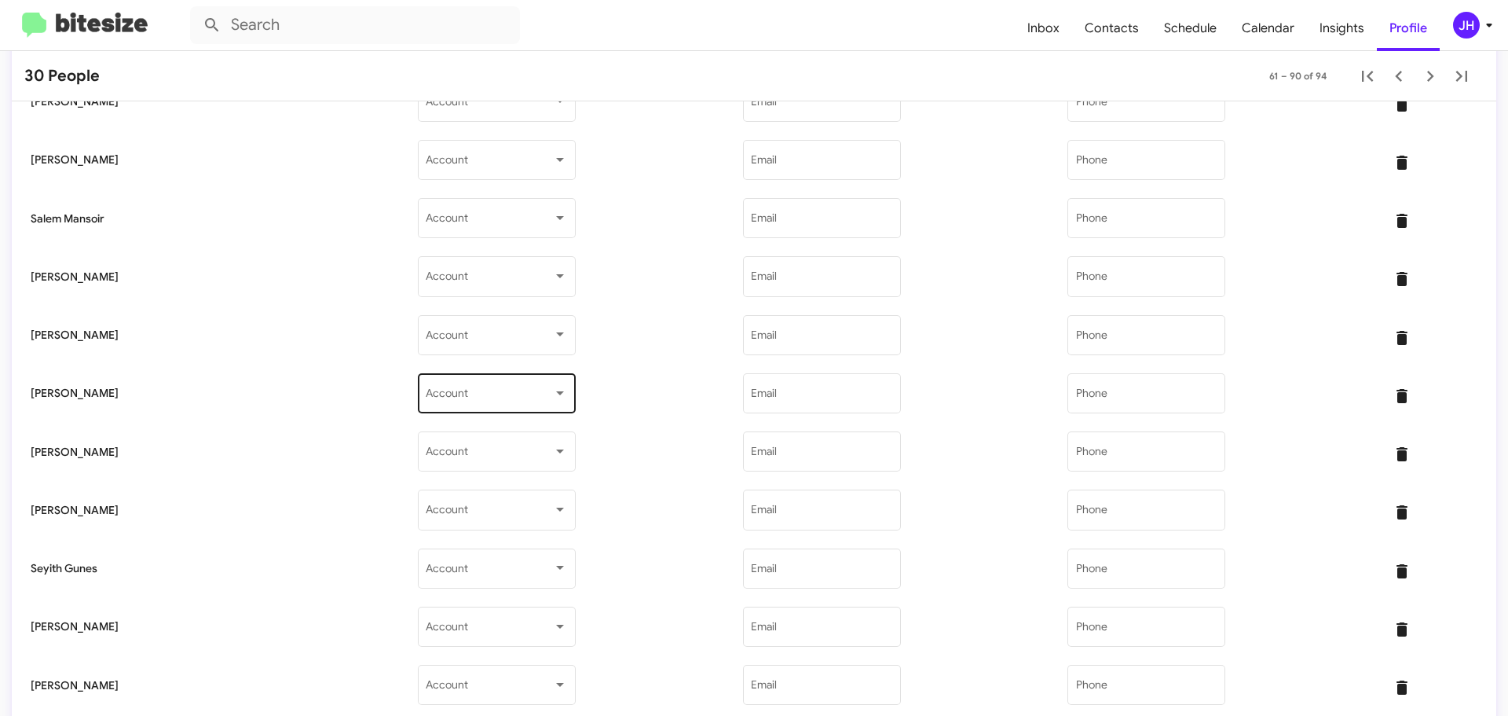
scroll to position [1257, 0]
click at [426, 632] on span at bounding box center [489, 627] width 127 height 13
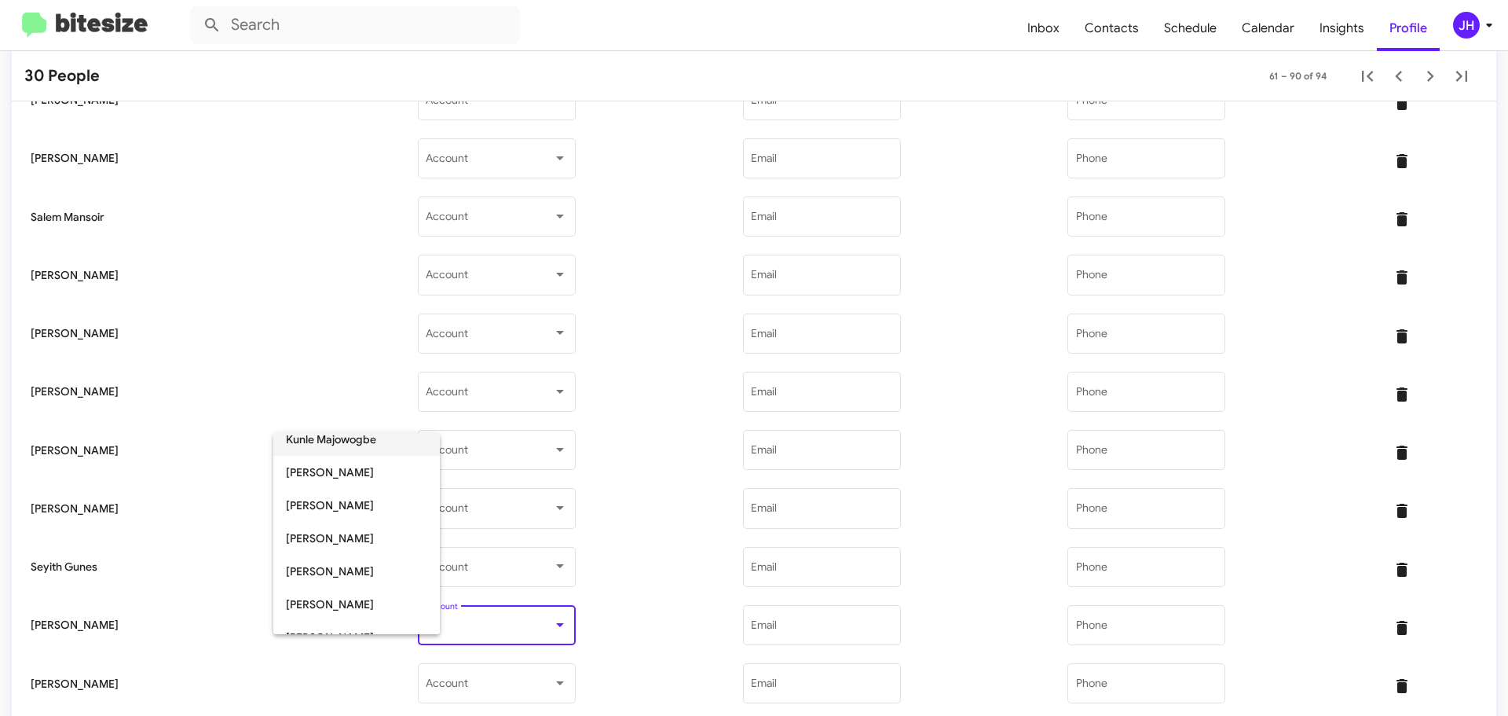
scroll to position [129, 0]
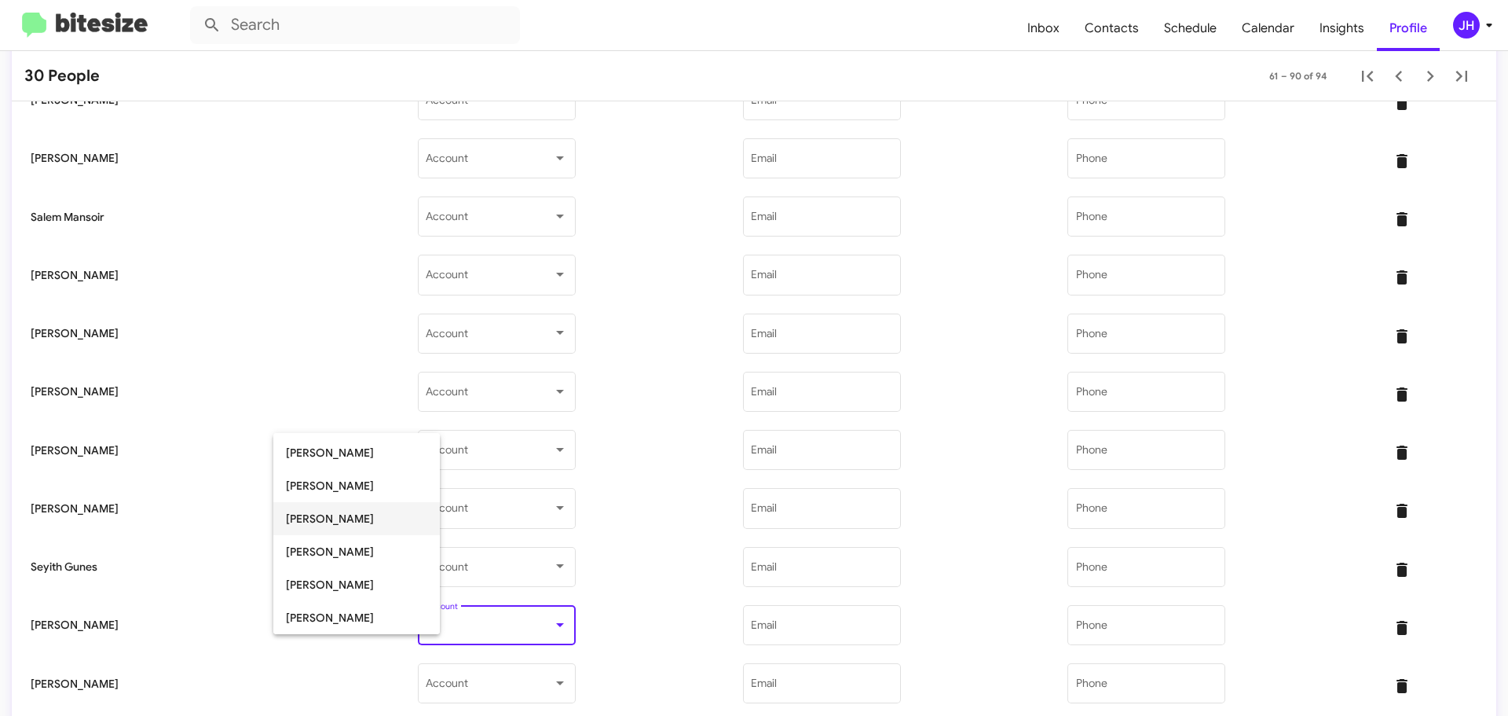
click at [345, 526] on span "[PERSON_NAME]" at bounding box center [356, 518] width 141 height 33
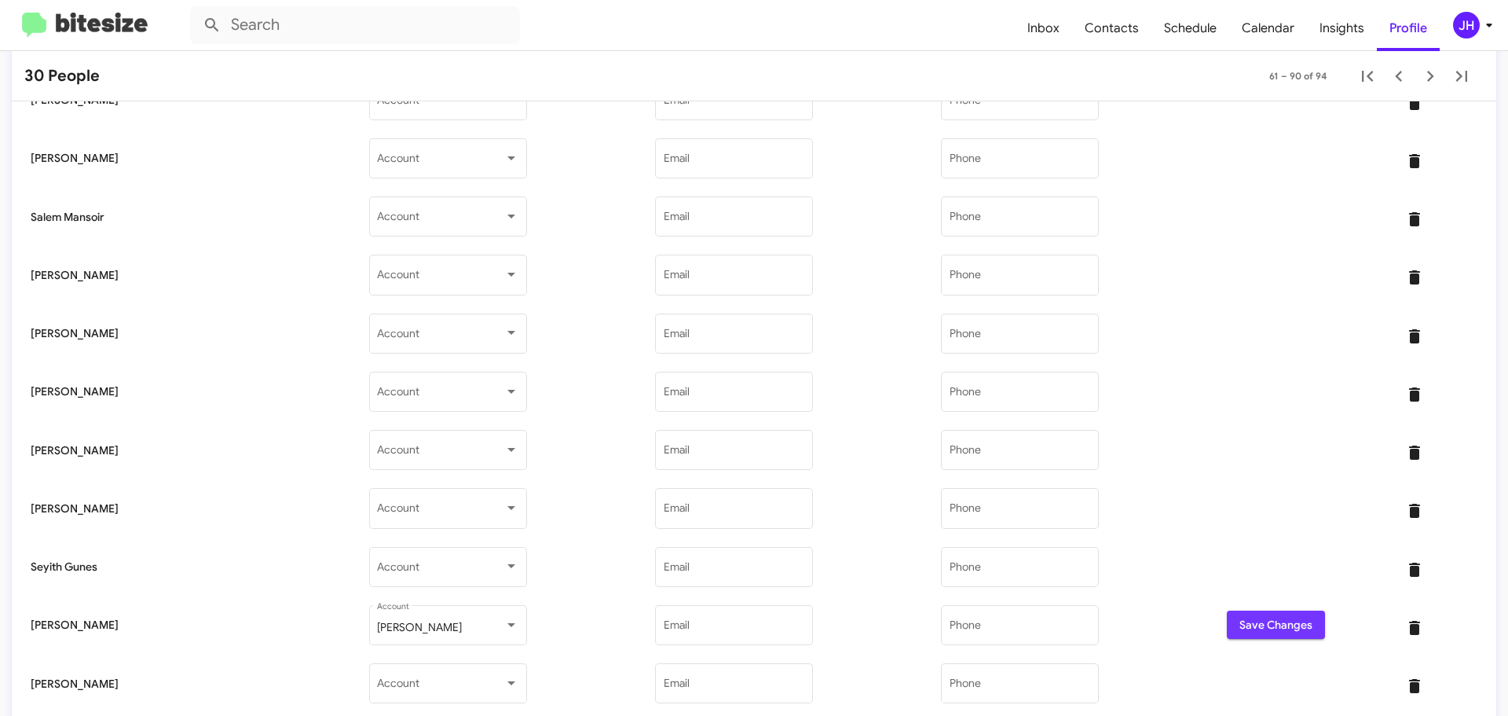
click at [1240, 620] on span "Save Changes" at bounding box center [1276, 624] width 73 height 28
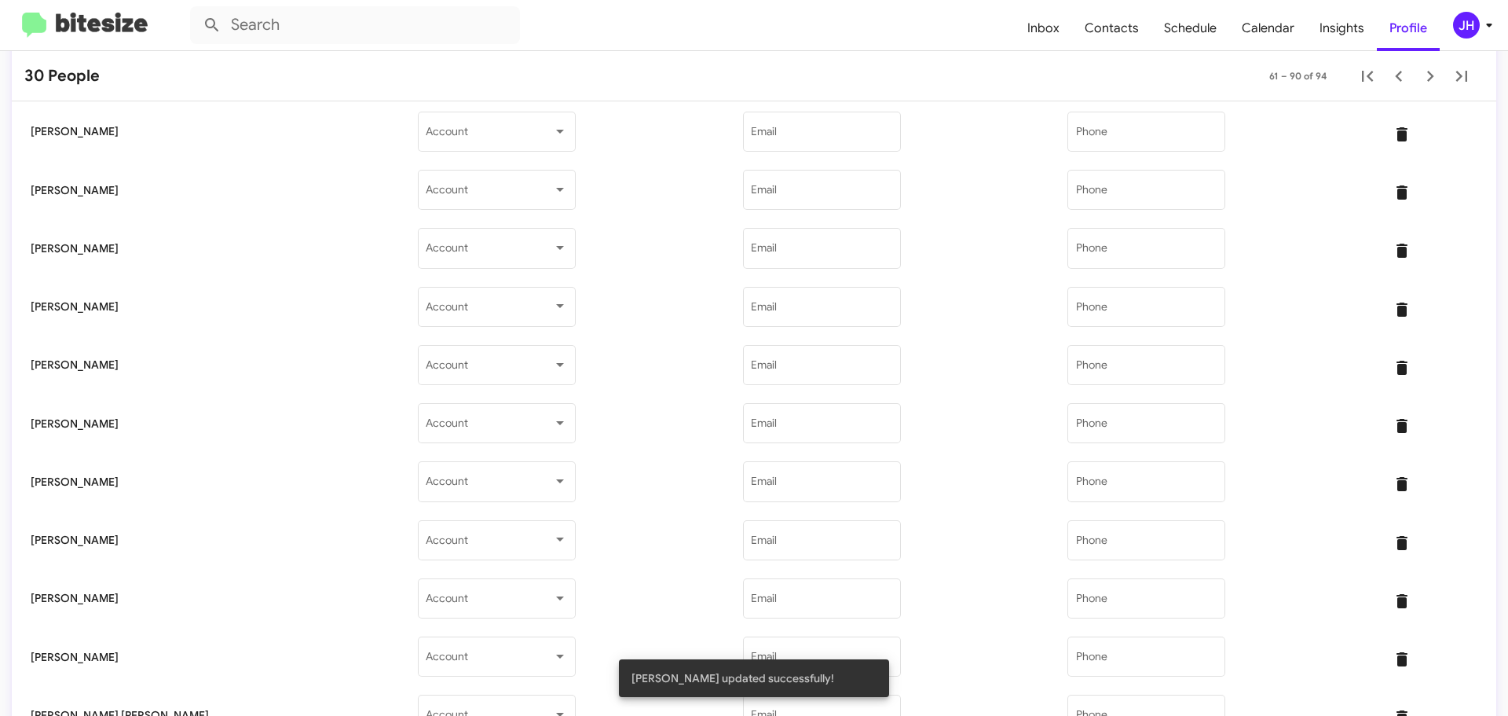
scroll to position [0, 0]
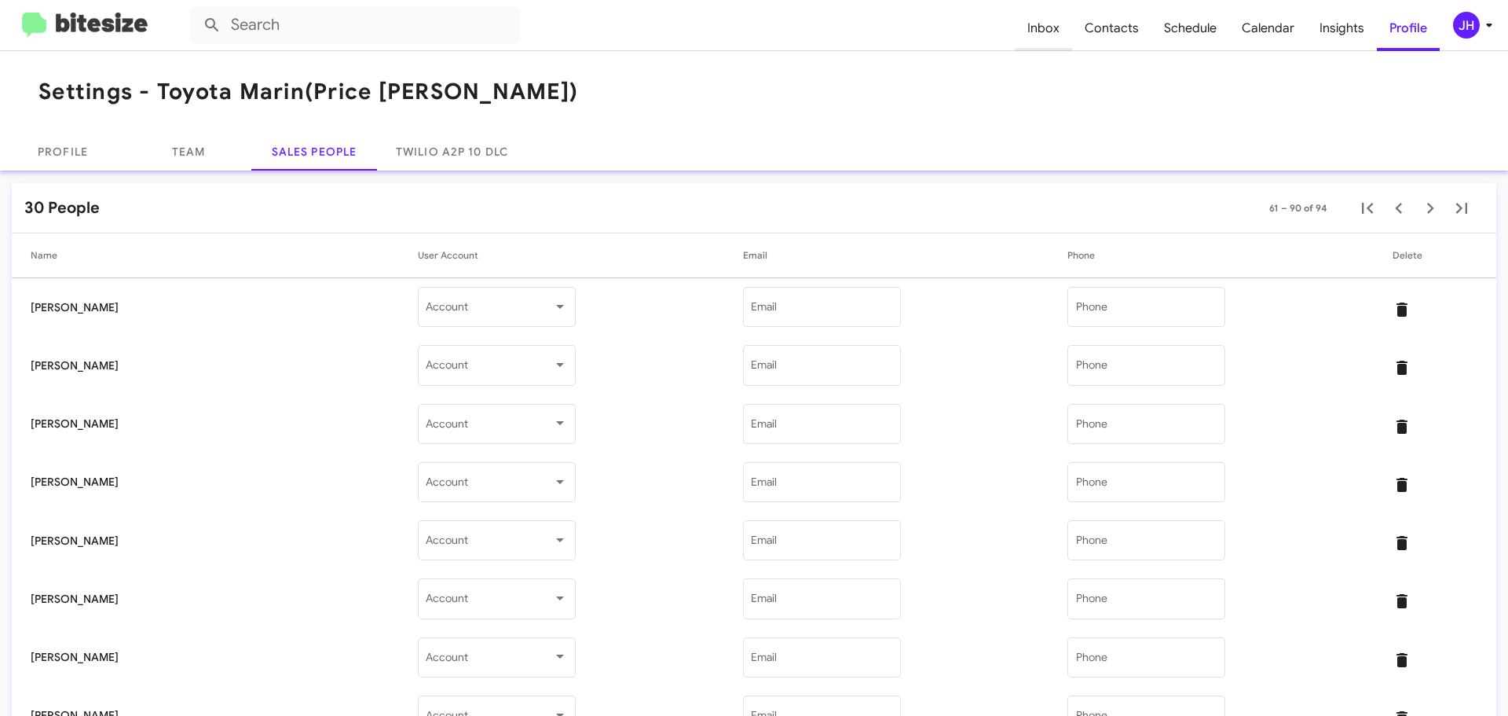
click at [1040, 27] on span "Inbox" at bounding box center [1043, 28] width 57 height 46
